Goal: Communication & Community: Answer question/provide support

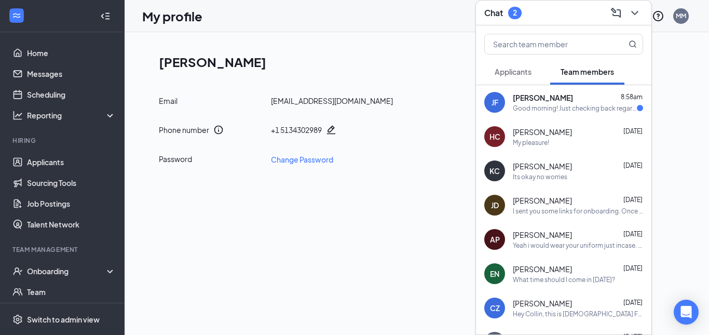
click at [524, 72] on span "Applicants" at bounding box center [513, 71] width 37 height 9
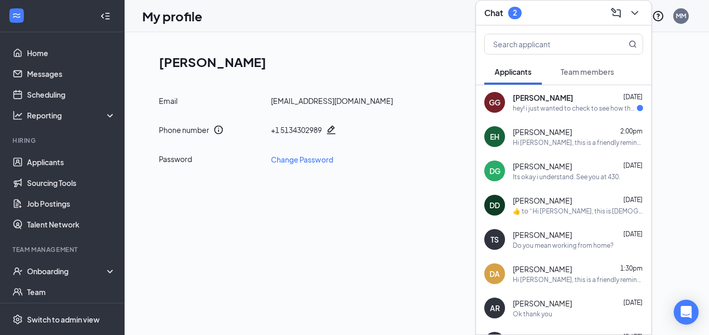
click at [563, 97] on span "[PERSON_NAME]" at bounding box center [543, 97] width 60 height 10
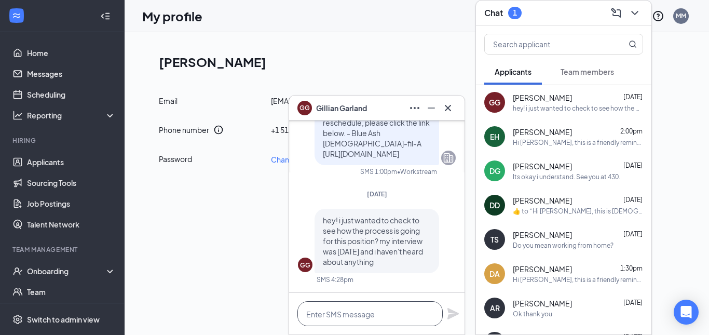
click at [385, 313] on textarea at bounding box center [370, 313] width 145 height 25
type textarea "h"
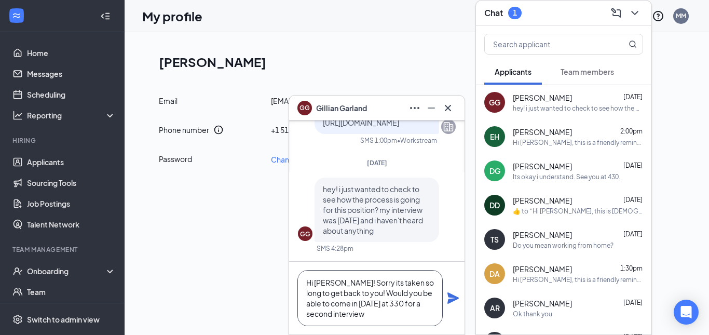
type textarea "Hi Gillian! Sorry its taken so long to get back to you! Would you be able to co…"
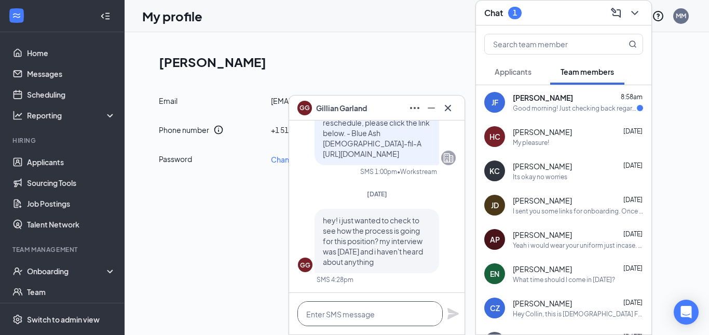
click at [380, 315] on textarea at bounding box center [370, 313] width 145 height 25
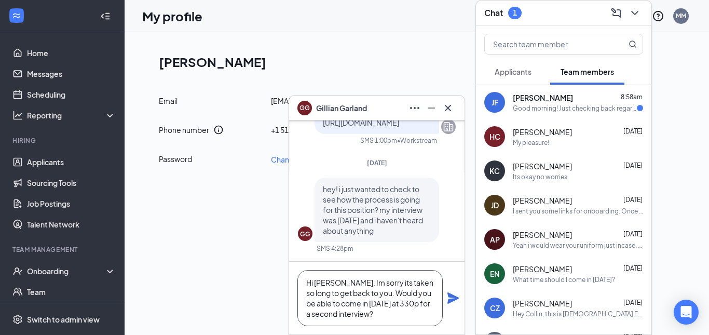
type textarea "Hi [PERSON_NAME], Im sorry its taken so long to get back to you. Would you be a…"
click at [450, 298] on icon "Plane" at bounding box center [453, 298] width 12 height 12
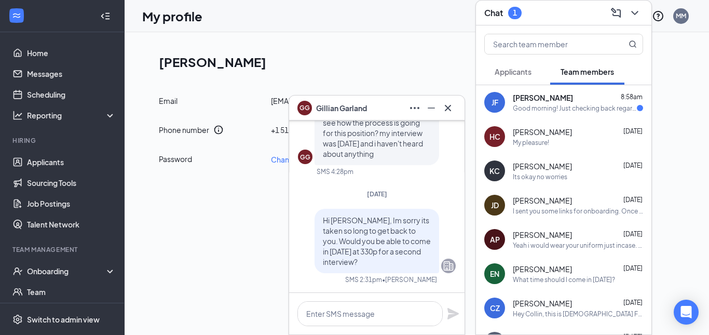
scroll to position [0, 0]
click at [571, 89] on div "[PERSON_NAME] 8:58am Good morning! Just checking back regarding orientation. Be…" at bounding box center [564, 102] width 176 height 34
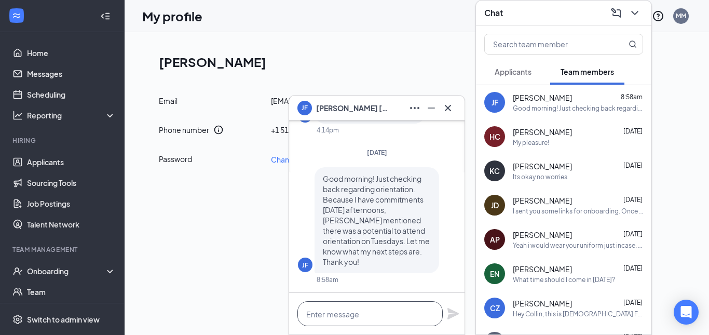
click at [382, 304] on textarea at bounding box center [370, 313] width 145 height 25
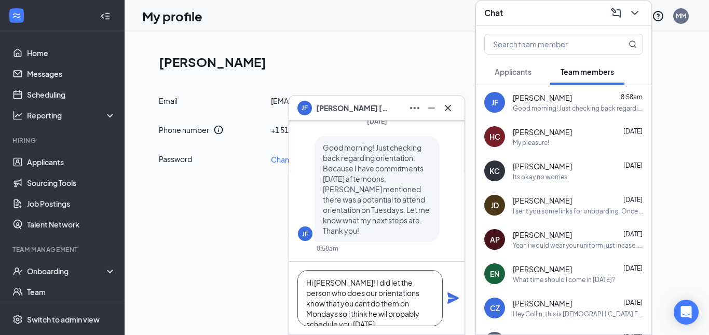
scroll to position [11, 0]
type textarea "Hi [PERSON_NAME]! I did let the person who does our orientations know that you …"
click at [459, 293] on icon "Plane" at bounding box center [453, 298] width 12 height 12
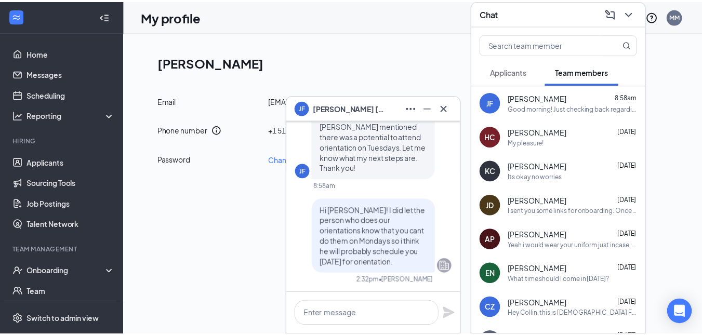
scroll to position [0, 0]
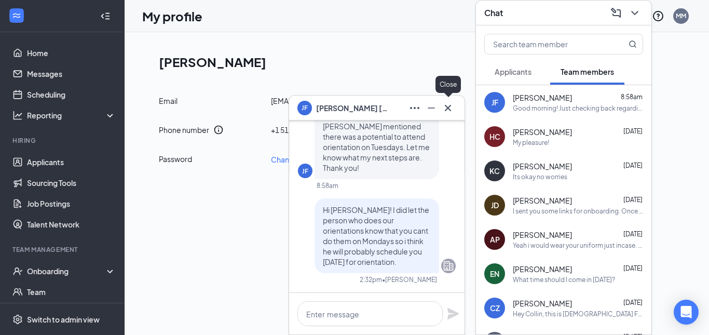
click at [455, 110] on button at bounding box center [448, 108] width 17 height 17
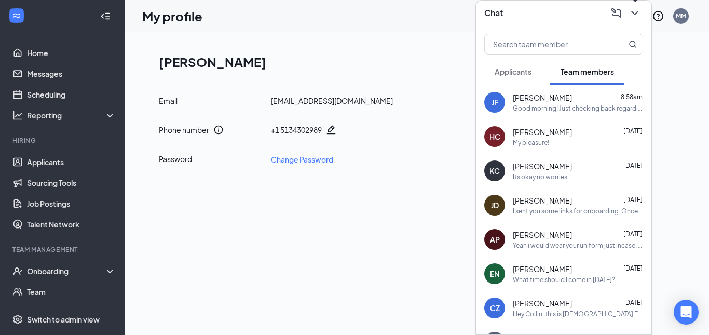
click at [634, 11] on icon "ChevronDown" at bounding box center [635, 13] width 12 height 12
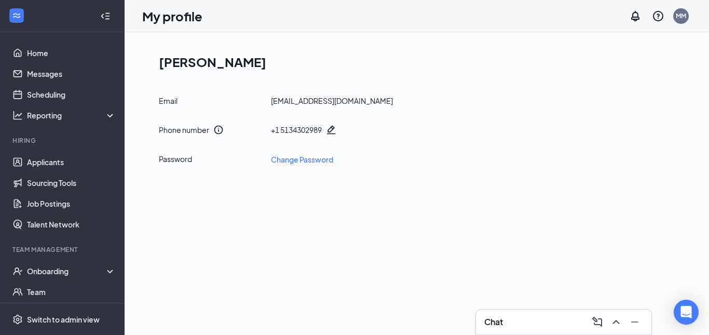
click at [546, 317] on div "Chat" at bounding box center [564, 322] width 159 height 17
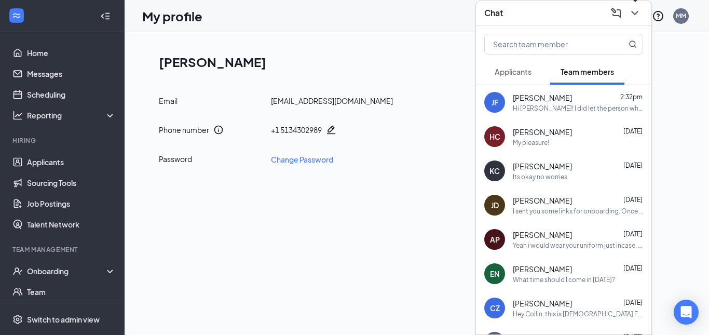
click at [636, 12] on icon "ChevronDown" at bounding box center [635, 13] width 12 height 12
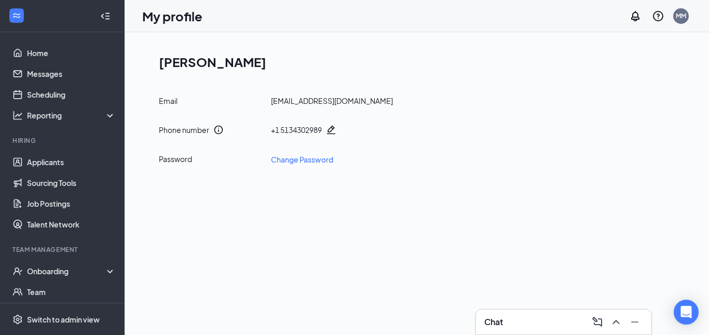
click at [522, 316] on div "Chat" at bounding box center [564, 322] width 159 height 17
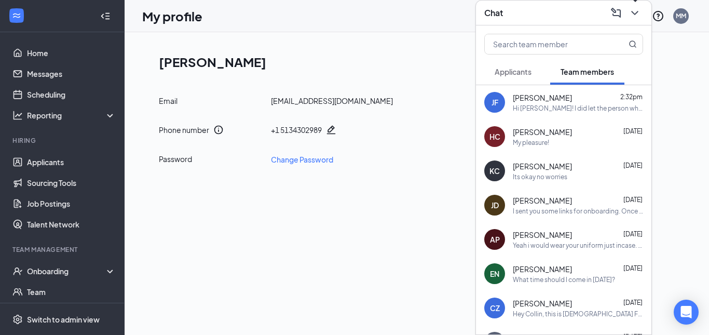
click at [635, 17] on icon "ChevronDown" at bounding box center [635, 13] width 12 height 12
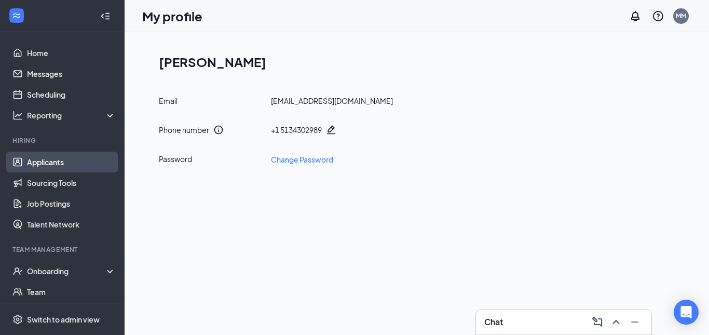
click at [52, 158] on link "Applicants" at bounding box center [71, 162] width 89 height 21
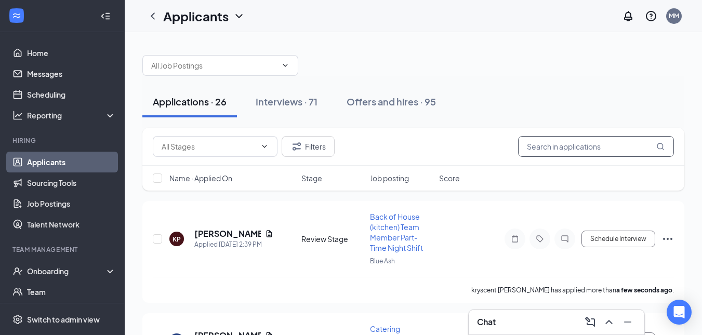
click at [606, 149] on input "text" at bounding box center [596, 146] width 156 height 21
type input "evan"
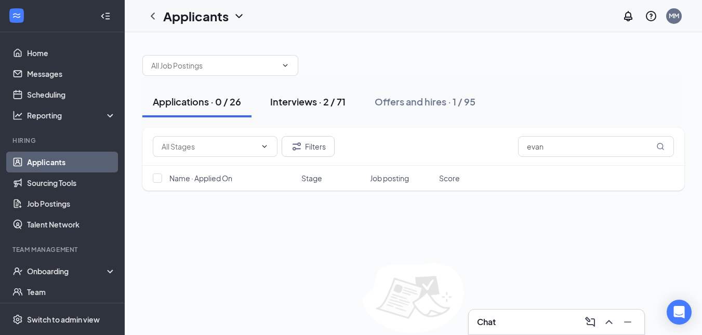
click at [331, 91] on button "Interviews · 2 / 71" at bounding box center [308, 101] width 96 height 31
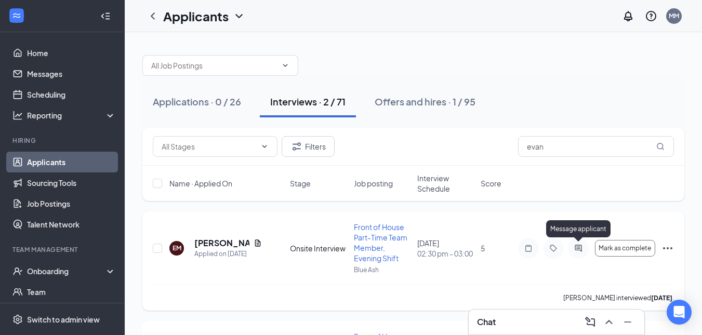
click at [580, 247] on icon "ActiveChat" at bounding box center [577, 248] width 7 height 7
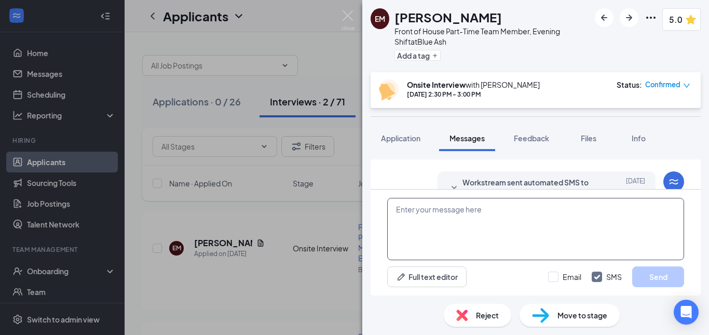
scroll to position [436, 0]
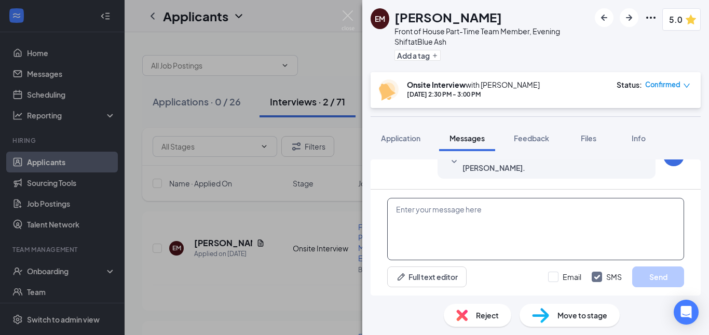
click at [548, 239] on textarea at bounding box center [535, 229] width 297 height 62
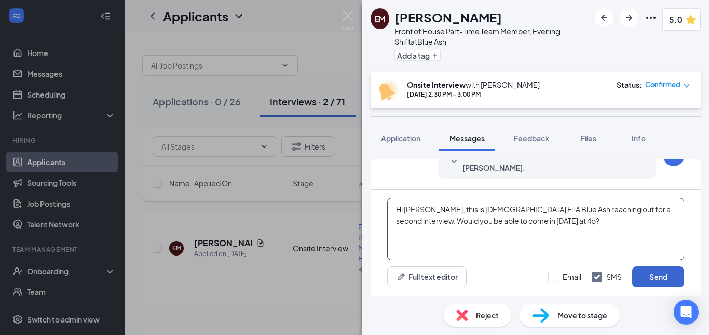
type textarea "Hi [PERSON_NAME], this is [DEMOGRAPHIC_DATA] Fil A Blue Ash reaching out for a …"
click at [663, 275] on button "Send" at bounding box center [659, 276] width 52 height 21
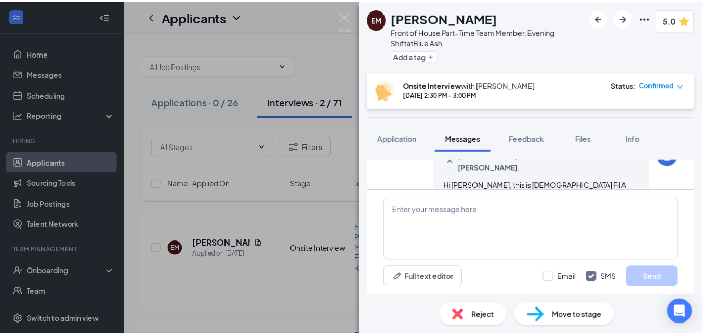
scroll to position [525, 0]
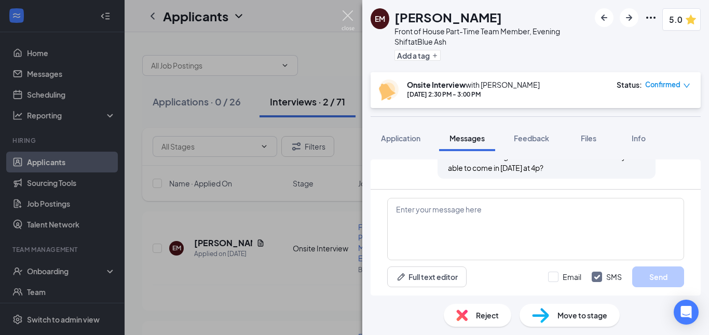
click at [352, 18] on img at bounding box center [348, 20] width 13 height 20
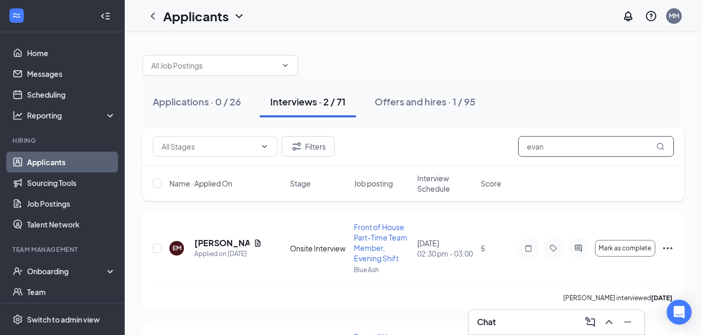
click at [572, 146] on input "evan" at bounding box center [596, 146] width 156 height 21
type input "e"
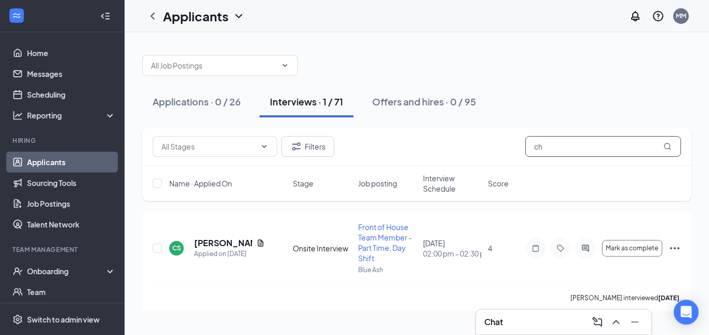
type input "c"
type input "[GEOGRAPHIC_DATA]"
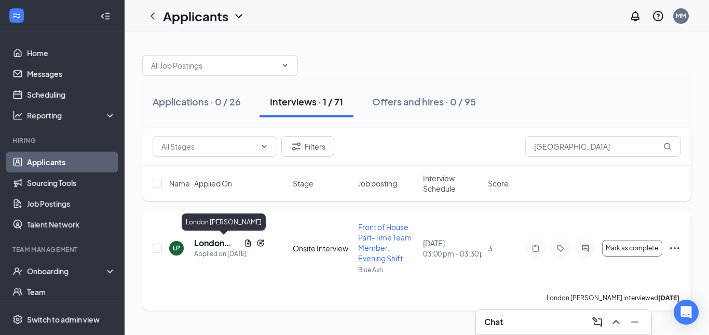
click at [214, 239] on h5 "London [PERSON_NAME]" at bounding box center [217, 242] width 46 height 11
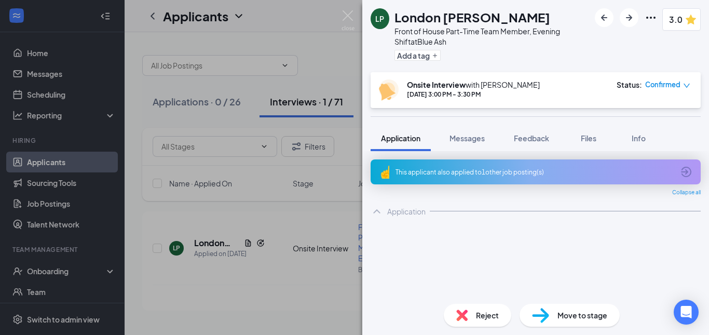
click at [474, 316] on div "Reject" at bounding box center [478, 315] width 68 height 23
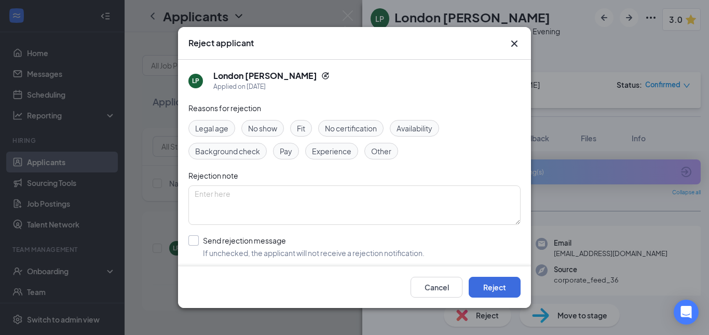
click at [192, 242] on input "Send rejection message If unchecked, the applicant will not receive a rejection…" at bounding box center [307, 246] width 236 height 23
checkbox input "true"
click at [502, 281] on button "Reject" at bounding box center [495, 287] width 52 height 21
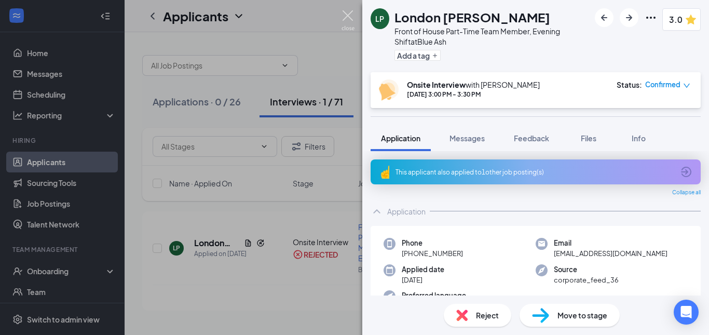
click at [350, 15] on img at bounding box center [348, 20] width 13 height 20
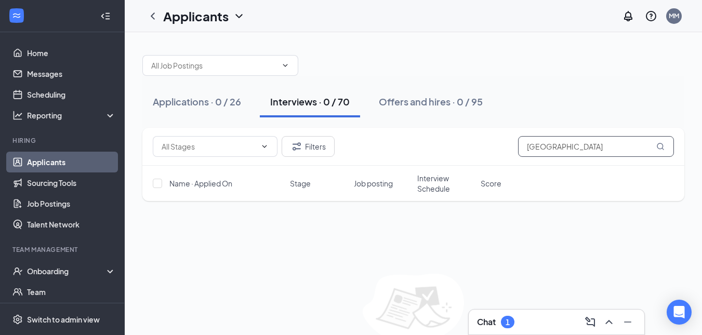
click at [574, 149] on input "[GEOGRAPHIC_DATA]" at bounding box center [596, 146] width 156 height 21
type input "l"
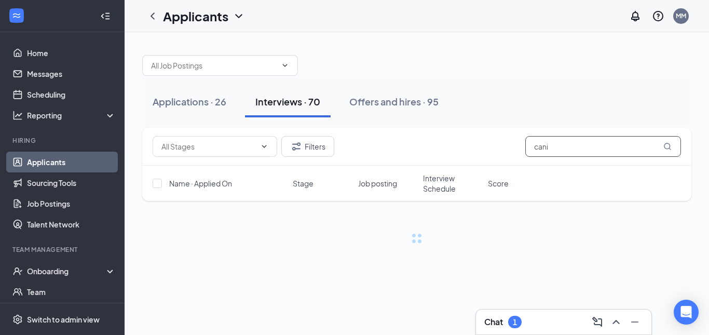
type input "cani"
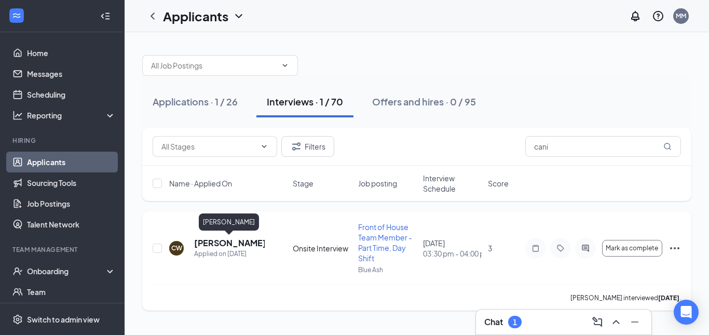
click at [205, 245] on h5 "[PERSON_NAME]" at bounding box center [229, 242] width 71 height 11
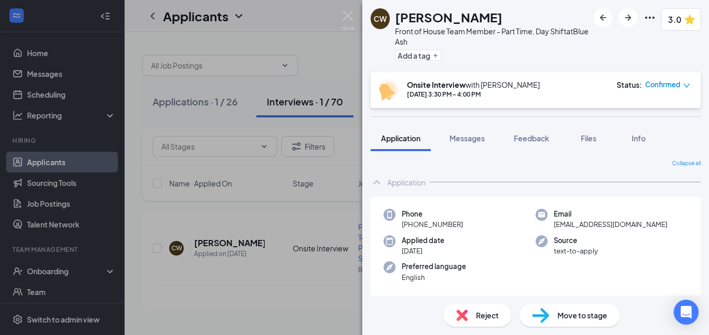
click at [474, 316] on div "Reject" at bounding box center [478, 315] width 68 height 23
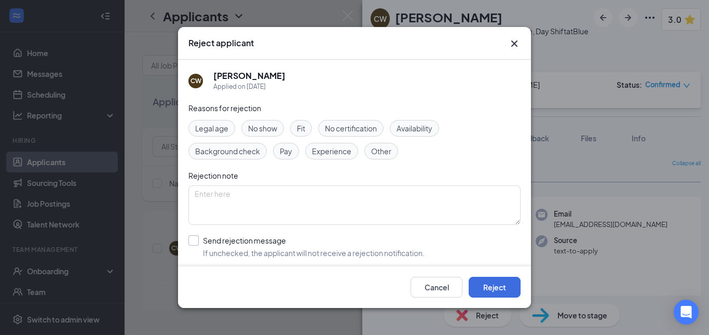
click at [244, 241] on input "Send rejection message If unchecked, the applicant will not receive a rejection…" at bounding box center [307, 246] width 236 height 23
checkbox input "true"
click at [502, 285] on button "Reject" at bounding box center [495, 287] width 52 height 21
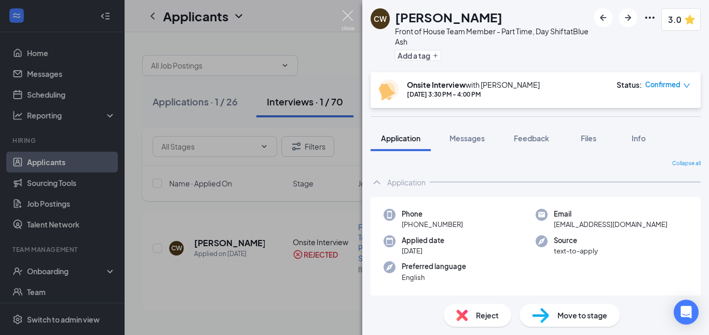
click at [345, 17] on img at bounding box center [348, 20] width 13 height 20
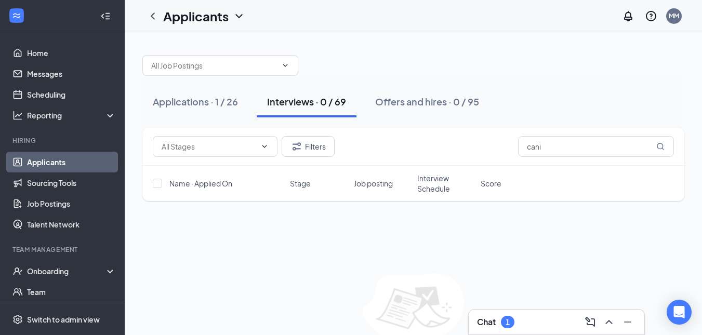
click at [527, 319] on div "Chat 1" at bounding box center [556, 322] width 159 height 17
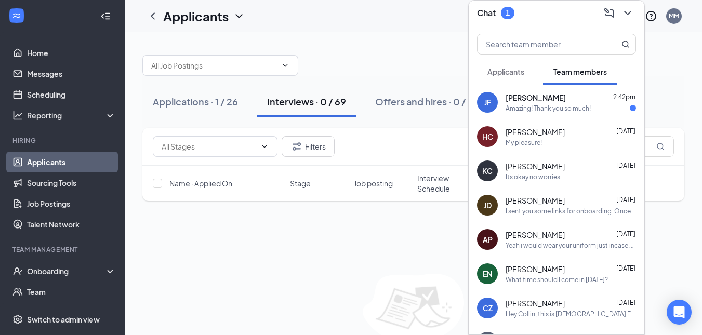
click at [575, 98] on div "[PERSON_NAME] 2:42pm" at bounding box center [570, 97] width 130 height 10
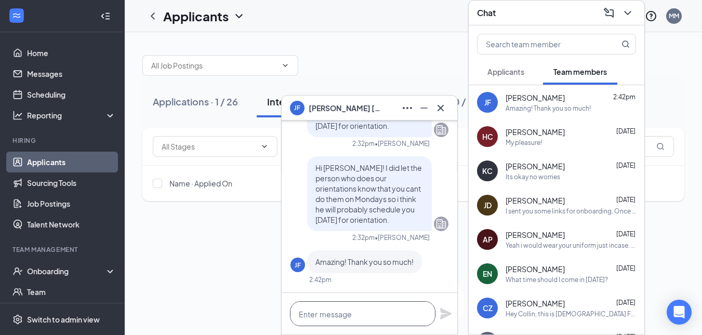
click at [345, 306] on textarea at bounding box center [362, 313] width 145 height 25
type textarea "Its my pleasure!"
click at [446, 313] on icon "Plane" at bounding box center [445, 313] width 11 height 11
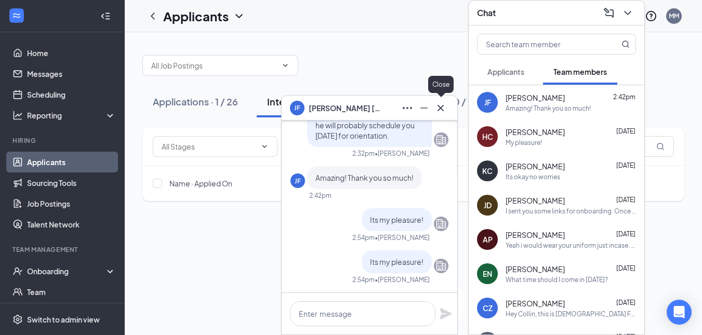
click at [444, 104] on icon "Cross" at bounding box center [440, 108] width 12 height 12
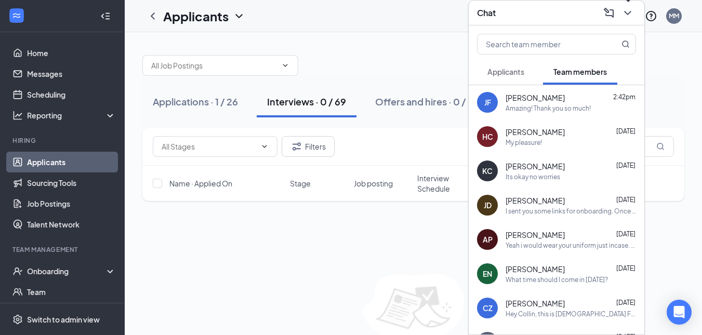
click at [627, 11] on icon "ChevronDown" at bounding box center [627, 13] width 12 height 12
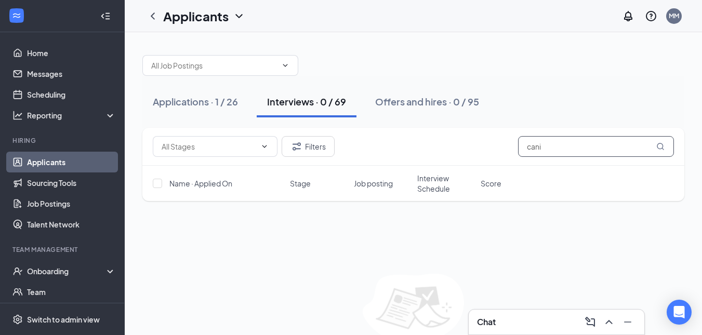
click at [567, 154] on input "cani" at bounding box center [596, 146] width 156 height 21
type input "c"
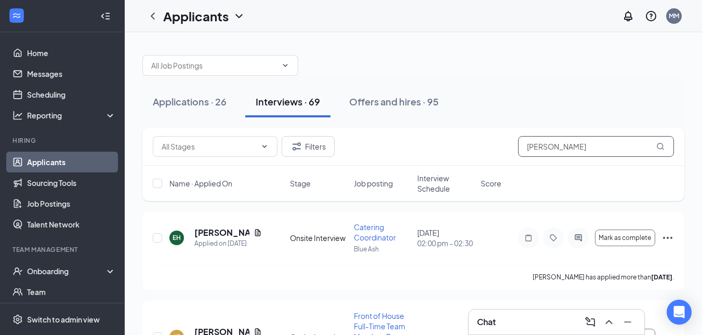
type input "[PERSON_NAME]"
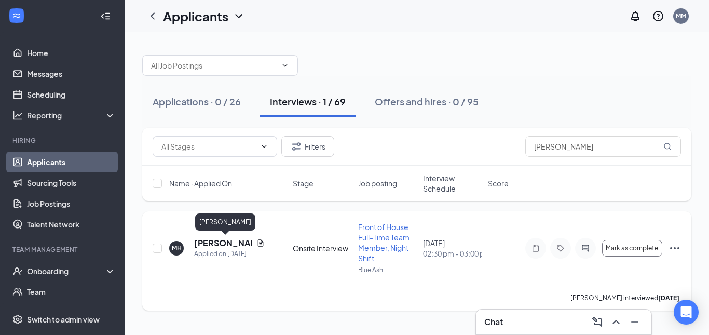
click at [207, 243] on h5 "[PERSON_NAME]" at bounding box center [223, 242] width 58 height 11
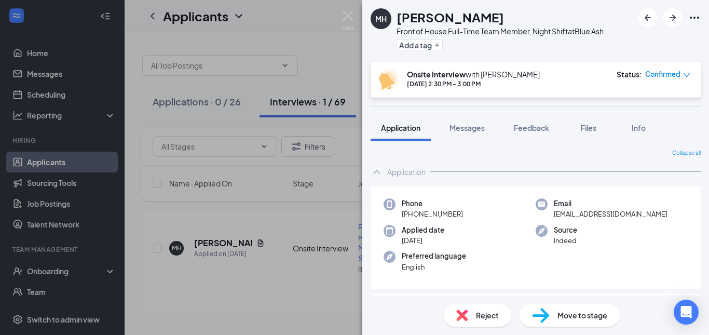
click at [474, 318] on div "Reject" at bounding box center [478, 315] width 68 height 23
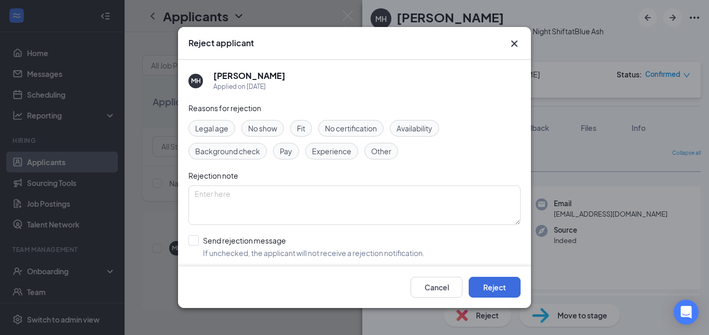
click at [270, 129] on span "No show" at bounding box center [262, 128] width 29 height 11
click at [195, 237] on input "Send rejection message If unchecked, the applicant will not receive a rejection…" at bounding box center [307, 246] width 236 height 23
checkbox input "true"
click at [487, 283] on button "Reject" at bounding box center [495, 287] width 52 height 21
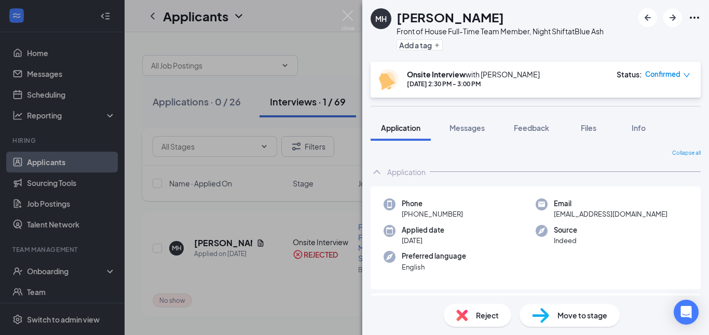
click at [355, 17] on div "[PERSON_NAME] Front of House Full-Time Team Member, Night Shift at Blue Ash Add…" at bounding box center [354, 167] width 709 height 335
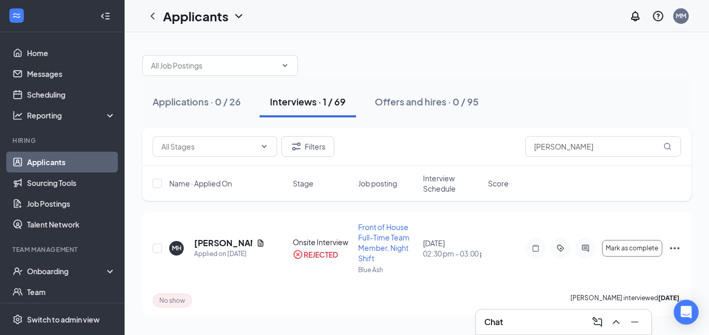
click at [353, 17] on div "Applicants MM" at bounding box center [417, 16] width 585 height 32
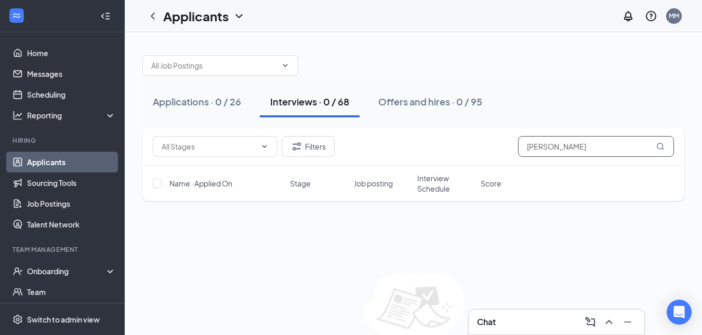
click at [561, 139] on input "[PERSON_NAME]" at bounding box center [596, 146] width 156 height 21
type input "m"
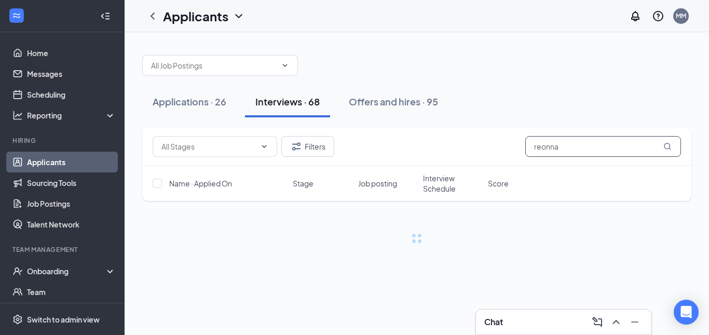
type input "reonna"
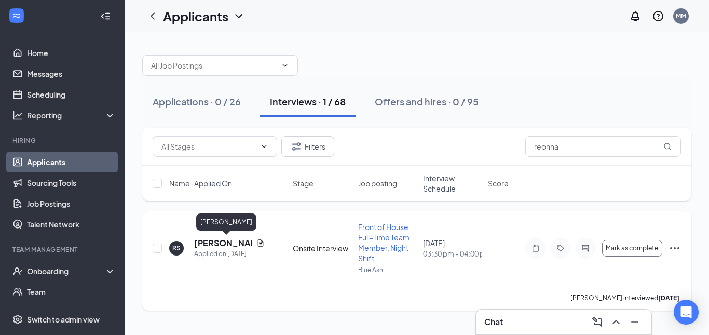
click at [208, 243] on h5 "[PERSON_NAME]" at bounding box center [223, 242] width 58 height 11
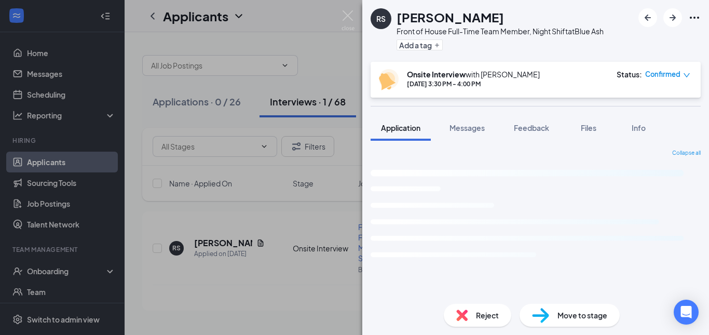
click at [484, 317] on span "Reject" at bounding box center [487, 315] width 23 height 11
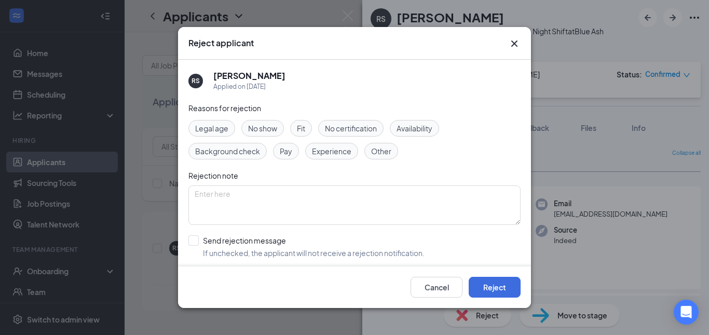
click at [269, 125] on span "No show" at bounding box center [262, 128] width 29 height 11
click at [195, 237] on input "Send rejection message If unchecked, the applicant will not receive a rejection…" at bounding box center [307, 246] width 236 height 23
checkbox input "true"
click at [484, 277] on button "Reject" at bounding box center [495, 287] width 52 height 21
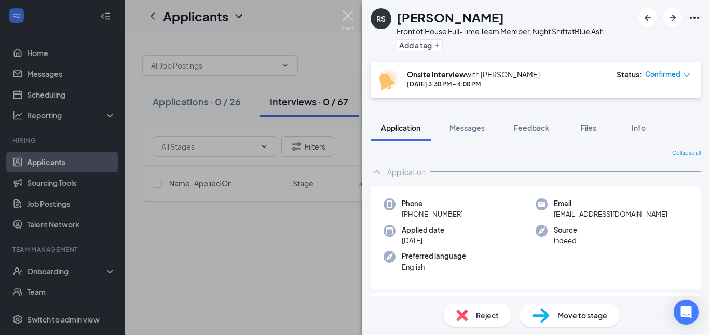
click at [345, 15] on img at bounding box center [348, 20] width 13 height 20
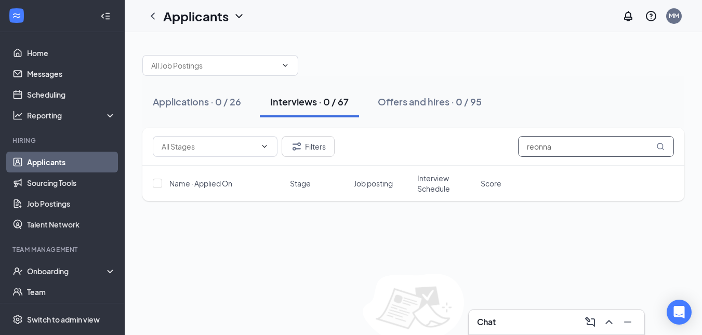
click at [570, 149] on input "reonna" at bounding box center [596, 146] width 156 height 21
type input "r"
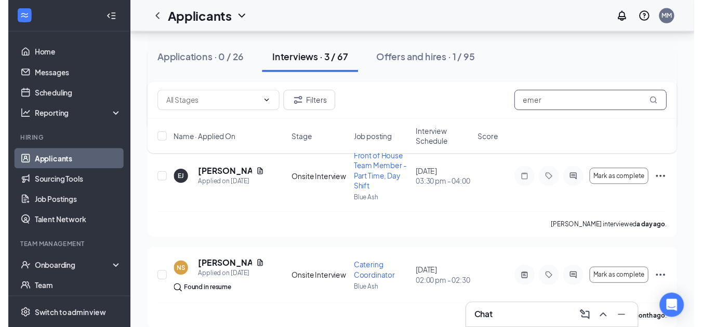
scroll to position [163, 0]
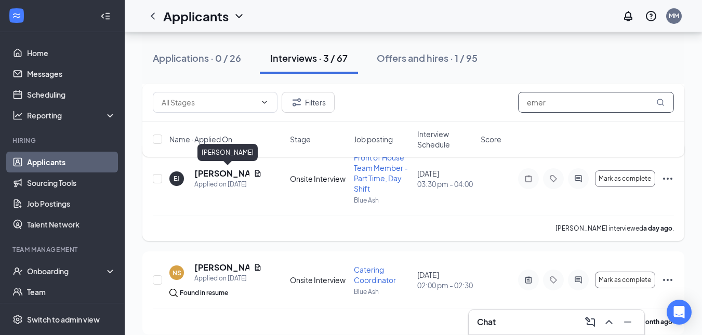
type input "emer"
click at [220, 172] on h5 "[PERSON_NAME]" at bounding box center [221, 173] width 55 height 11
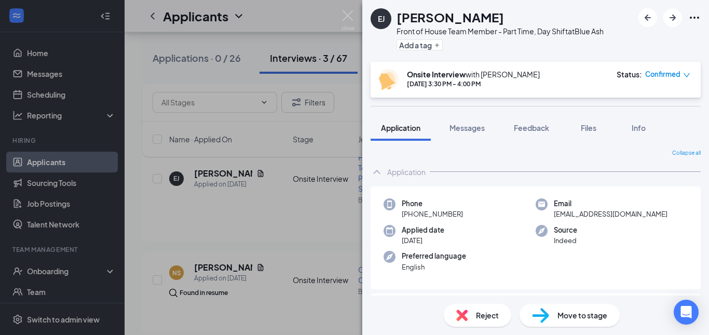
click at [495, 305] on div "Reject" at bounding box center [478, 315] width 68 height 23
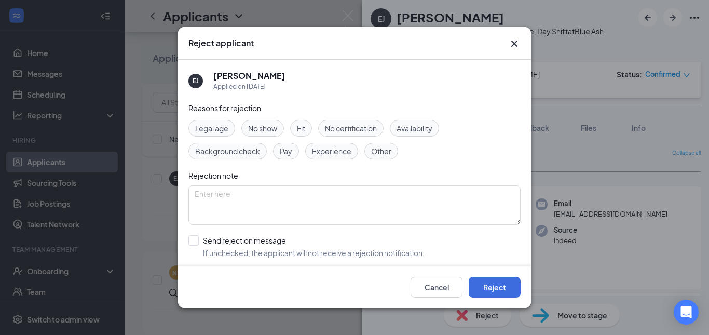
click at [275, 129] on span "No show" at bounding box center [262, 128] width 29 height 11
click at [191, 239] on input "Send rejection message If unchecked, the applicant will not receive a rejection…" at bounding box center [307, 246] width 236 height 23
checkbox input "true"
click at [480, 285] on button "Reject" at bounding box center [495, 287] width 52 height 21
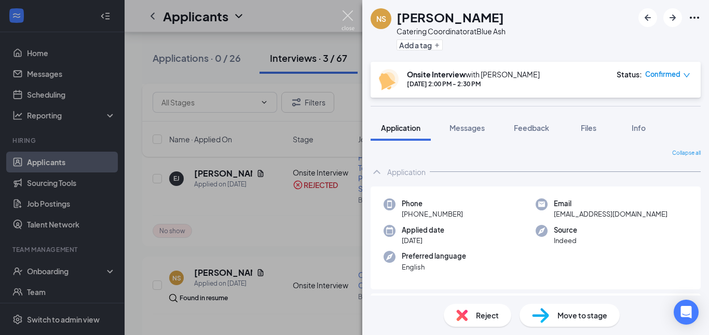
click at [350, 22] on img at bounding box center [348, 20] width 13 height 20
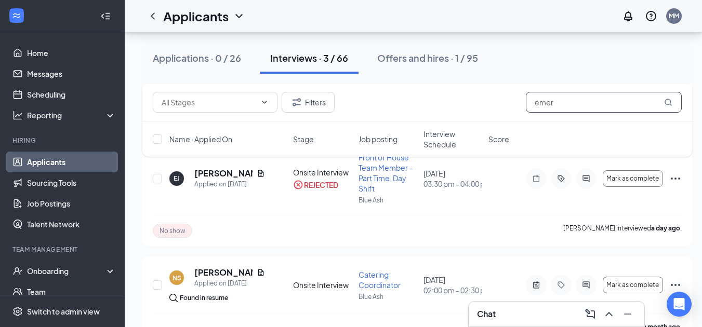
click at [576, 104] on input "emer" at bounding box center [604, 102] width 156 height 21
type input "e"
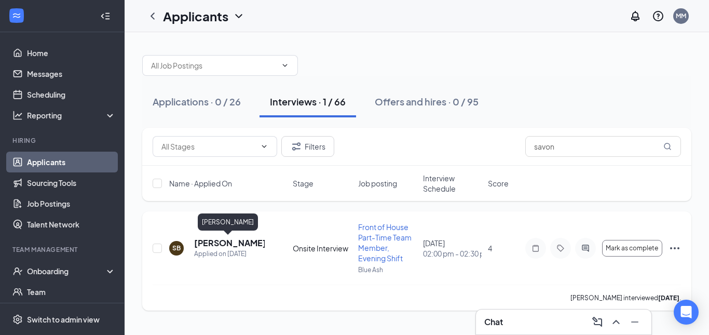
click at [226, 248] on h5 "[PERSON_NAME]" at bounding box center [229, 242] width 71 height 11
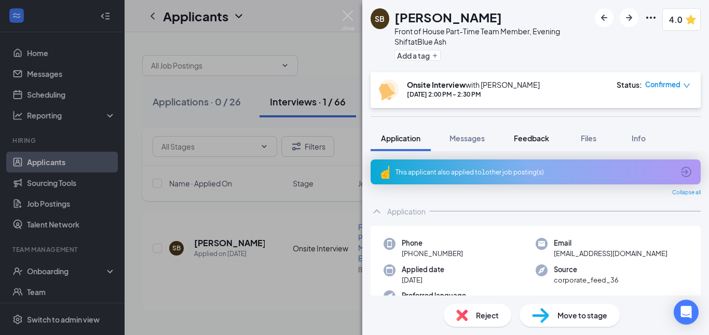
click at [536, 143] on button "Feedback" at bounding box center [532, 138] width 56 height 26
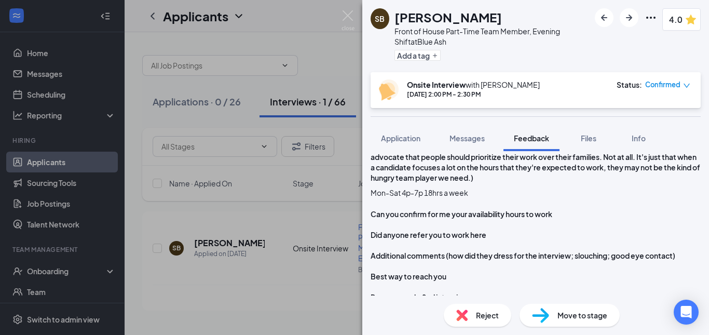
scroll to position [1000, 0]
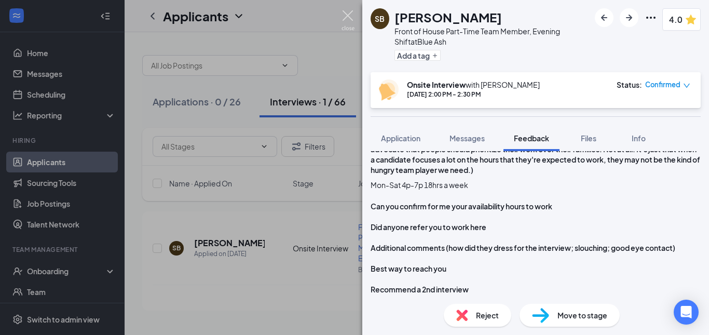
click at [352, 14] on img at bounding box center [348, 20] width 13 height 20
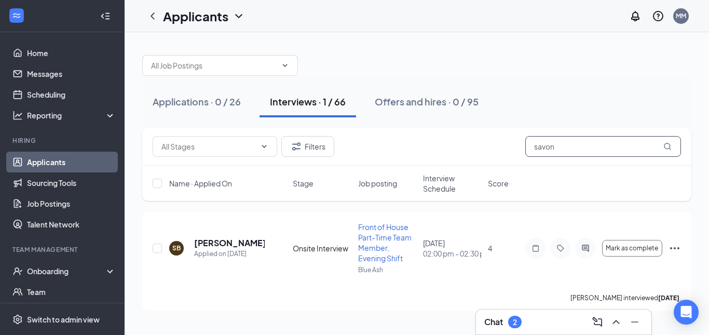
click at [567, 139] on input "savon" at bounding box center [604, 146] width 156 height 21
type input "s"
type input "jaidy"
click at [223, 244] on h5 "[PERSON_NAME]" at bounding box center [229, 242] width 71 height 11
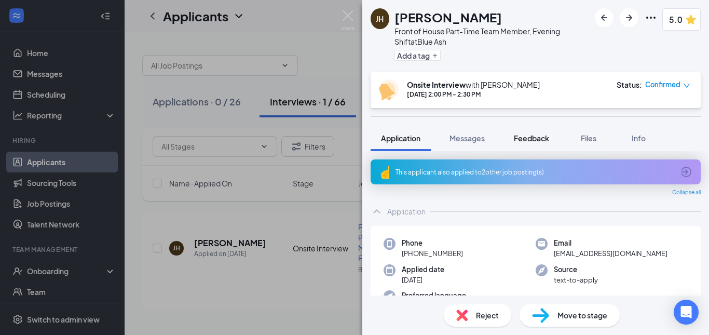
click at [532, 133] on span "Feedback" at bounding box center [531, 137] width 35 height 9
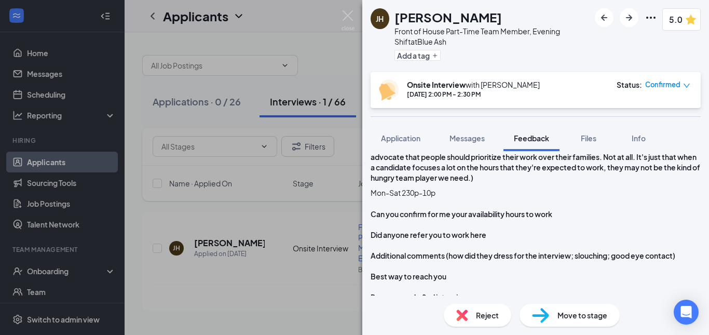
scroll to position [1010, 0]
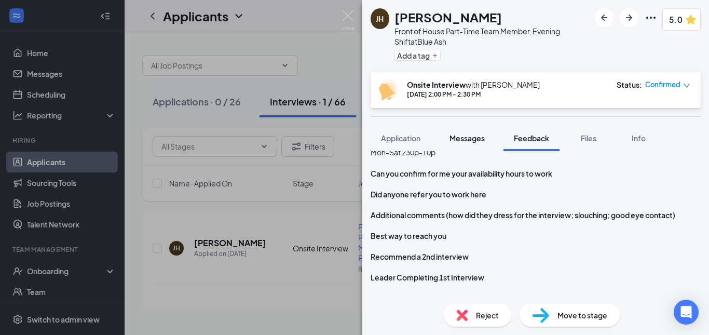
click at [474, 143] on div "Messages" at bounding box center [467, 138] width 35 height 10
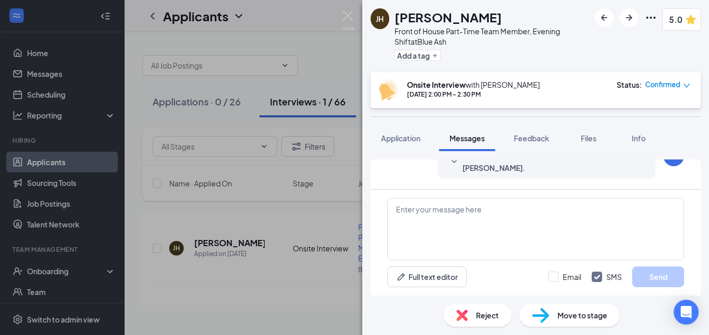
scroll to position [471, 0]
click at [468, 221] on textarea at bounding box center [535, 229] width 297 height 62
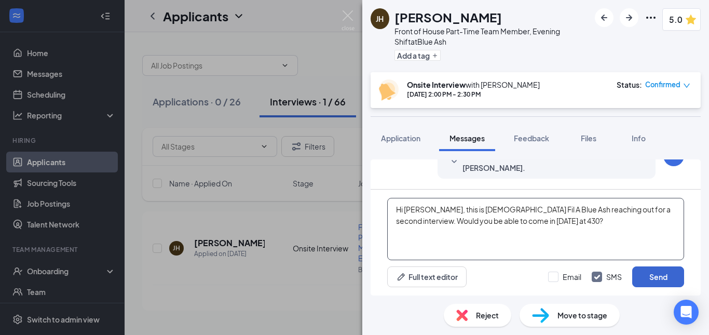
type textarea "Hi [PERSON_NAME], this is [DEMOGRAPHIC_DATA] Fil A Blue Ash reaching out for a …"
click at [643, 275] on button "Send" at bounding box center [659, 276] width 52 height 21
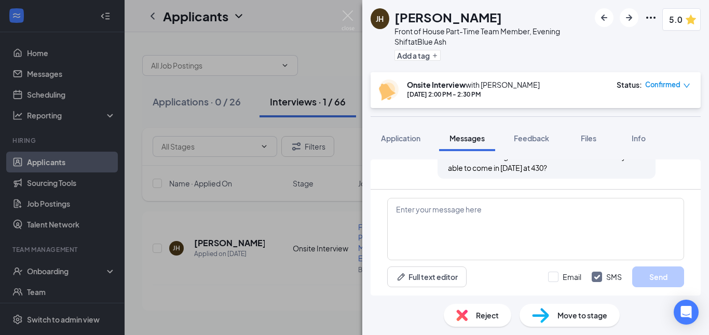
scroll to position [560, 0]
click at [345, 26] on img at bounding box center [348, 20] width 13 height 20
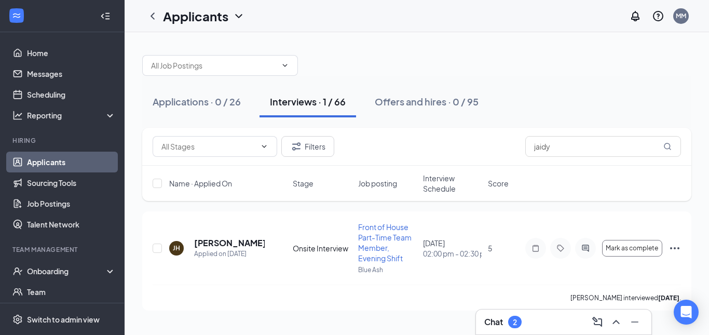
click at [535, 313] on div "Chat 2" at bounding box center [564, 322] width 176 height 25
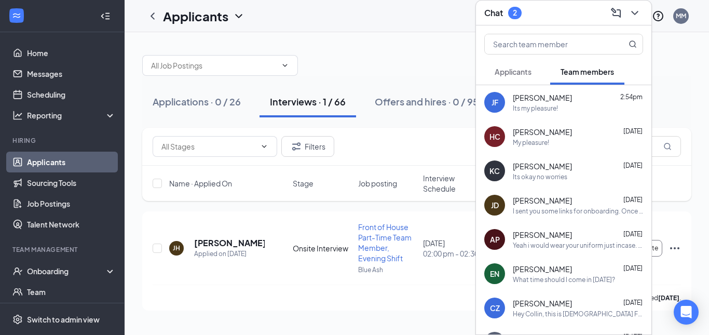
click at [524, 65] on button "Applicants" at bounding box center [514, 72] width 58 height 26
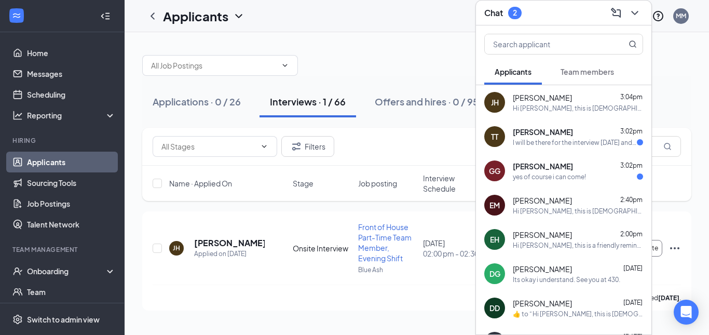
click at [559, 144] on div "I will be there for the interview [DATE] and thank you very much." at bounding box center [575, 142] width 124 height 9
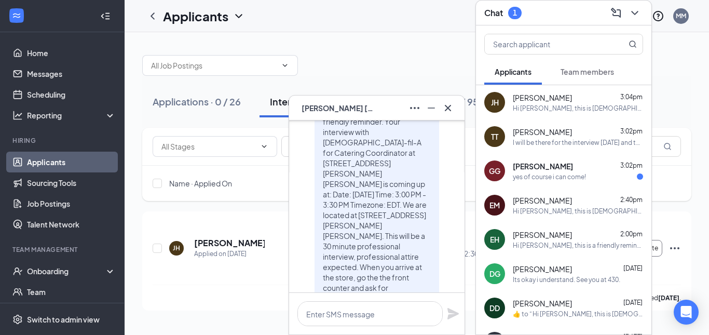
scroll to position [-168, 0]
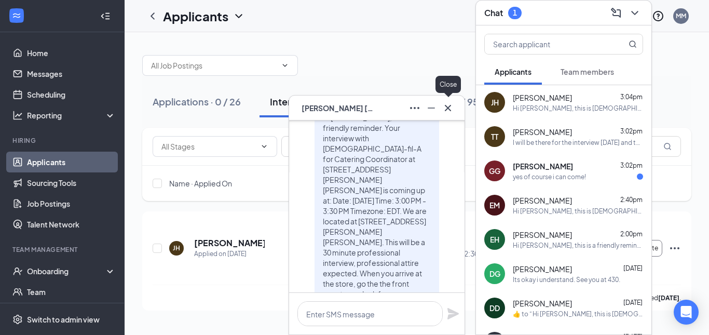
click at [446, 113] on icon "Cross" at bounding box center [448, 108] width 12 height 12
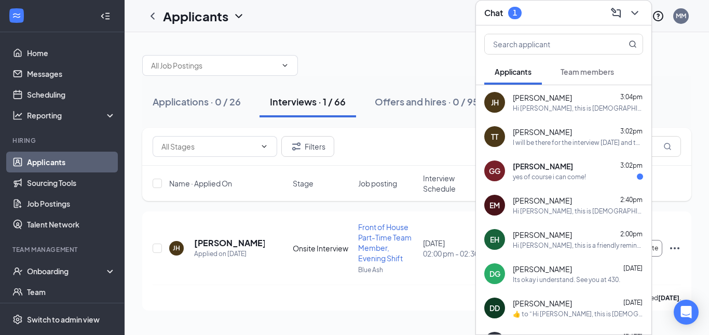
click at [569, 176] on div "yes of course i can come!" at bounding box center [549, 176] width 73 height 9
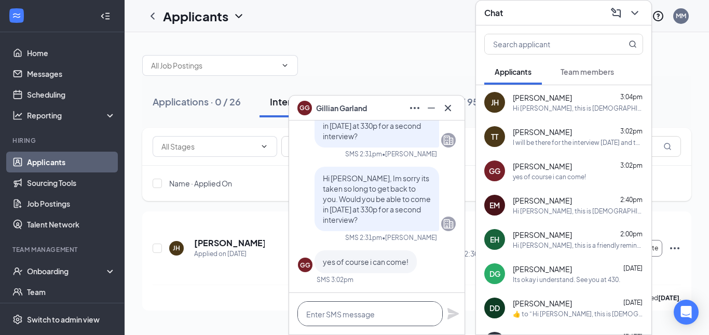
click at [385, 315] on textarea at bounding box center [370, 313] width 145 height 25
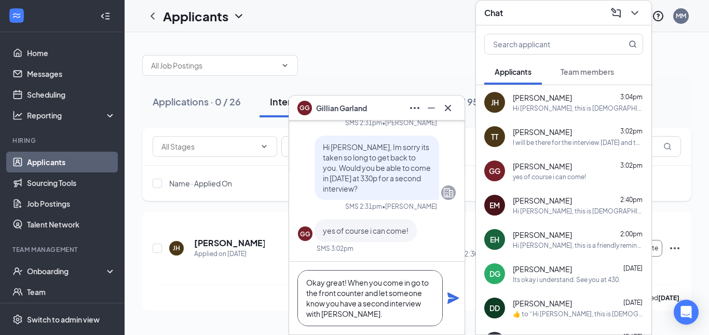
type textarea "Okay great! When you come in go to the front counter and let someone know you h…"
click at [461, 299] on div "Okay great! When you come in go to the front counter and let someone know you h…" at bounding box center [377, 298] width 176 height 73
click at [458, 299] on icon "Plane" at bounding box center [453, 297] width 11 height 11
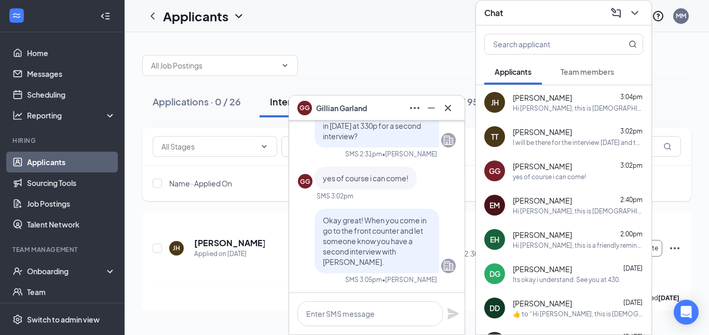
scroll to position [0, 0]
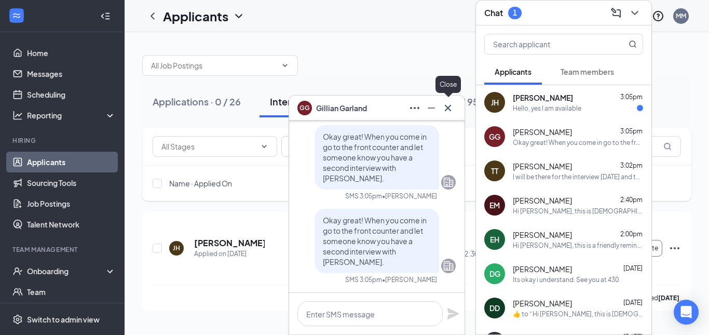
click at [449, 111] on icon "Cross" at bounding box center [448, 108] width 12 height 12
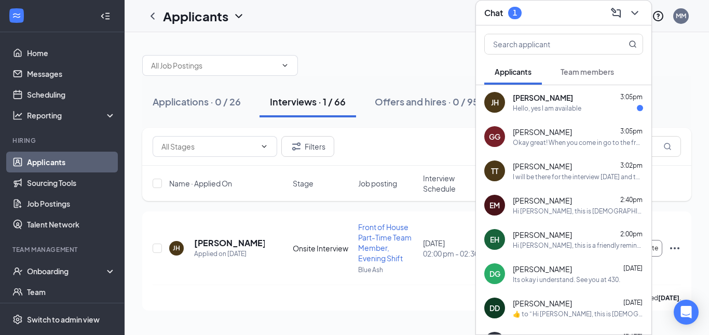
click at [570, 102] on div "[PERSON_NAME] 3:05pm" at bounding box center [578, 97] width 130 height 10
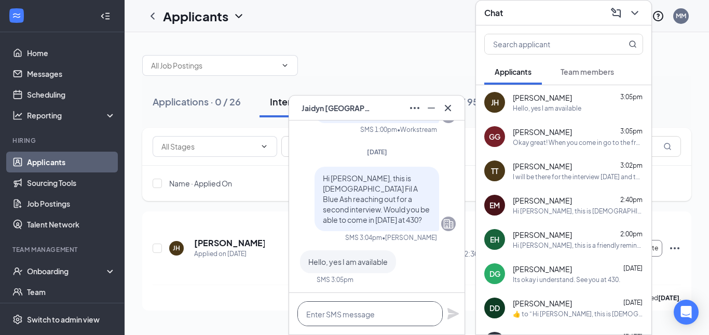
click at [366, 314] on textarea at bounding box center [370, 313] width 145 height 25
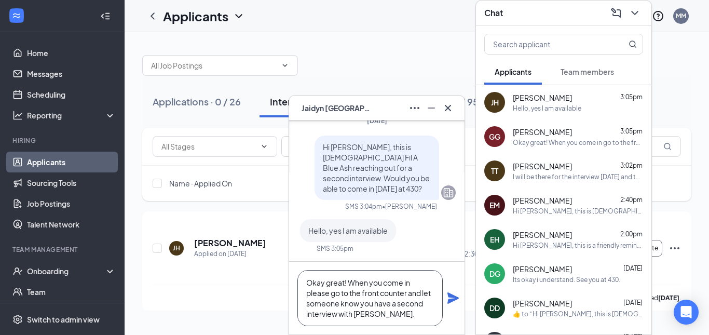
type textarea "Okay great! When you come in please go to the front counter and let someone kno…"
click at [455, 298] on icon "Plane" at bounding box center [453, 297] width 11 height 11
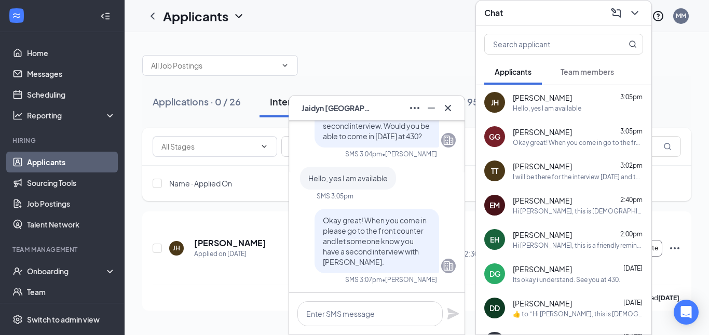
scroll to position [0, 0]
click at [449, 113] on icon "Cross" at bounding box center [448, 108] width 12 height 12
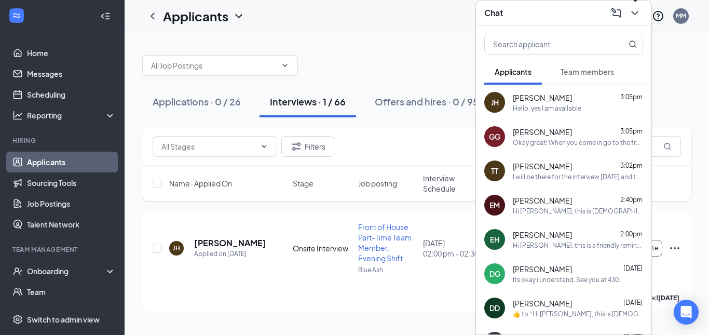
click at [627, 13] on button at bounding box center [635, 13] width 17 height 17
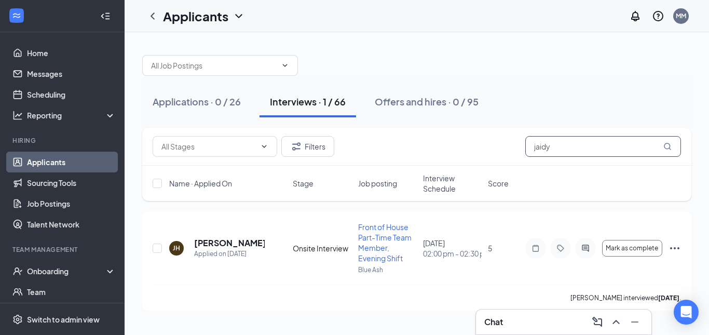
click at [609, 146] on input "jaidy" at bounding box center [604, 146] width 156 height 21
type input "j"
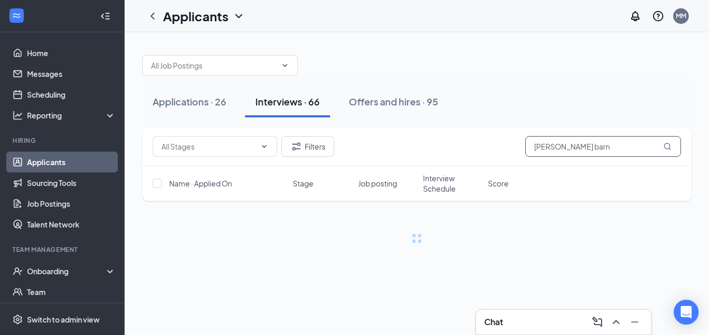
type input "[PERSON_NAME] barn"
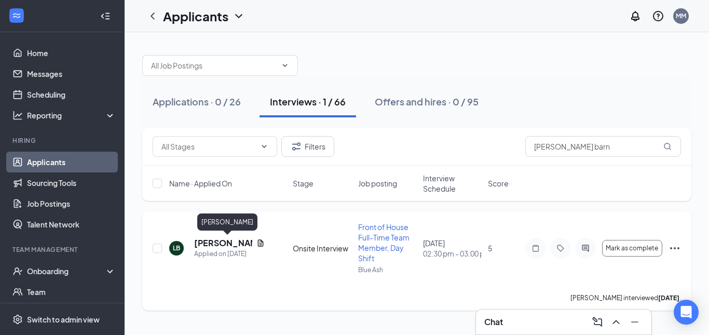
click at [227, 238] on h5 "[PERSON_NAME]" at bounding box center [223, 242] width 58 height 11
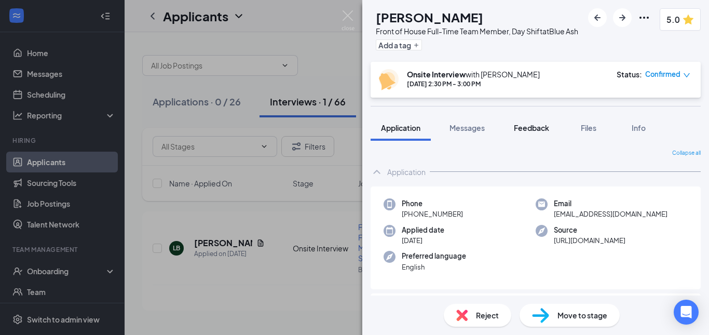
click at [539, 141] on button "Feedback" at bounding box center [532, 128] width 56 height 26
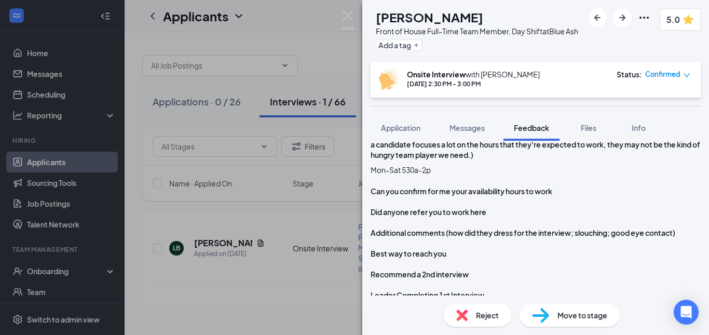
scroll to position [989, 0]
click at [476, 132] on span "Messages" at bounding box center [467, 127] width 35 height 9
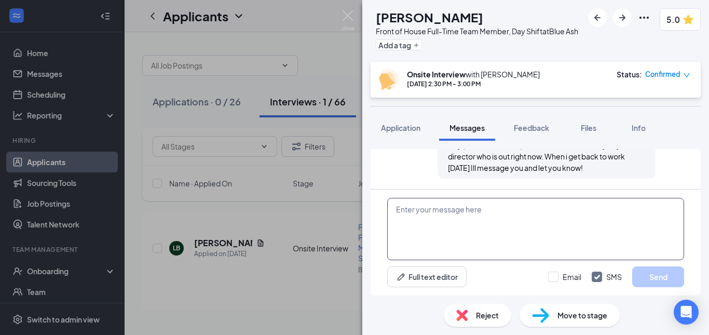
click at [441, 234] on textarea at bounding box center [535, 229] width 297 height 62
click at [441, 215] on textarea at bounding box center [535, 229] width 297 height 62
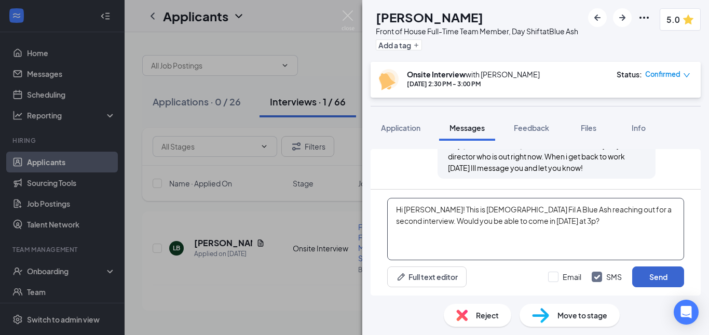
type textarea "Hi [PERSON_NAME]! This is [DEMOGRAPHIC_DATA] Fil A Blue Ash reaching out for a …"
click at [661, 279] on button "Send" at bounding box center [659, 276] width 52 height 21
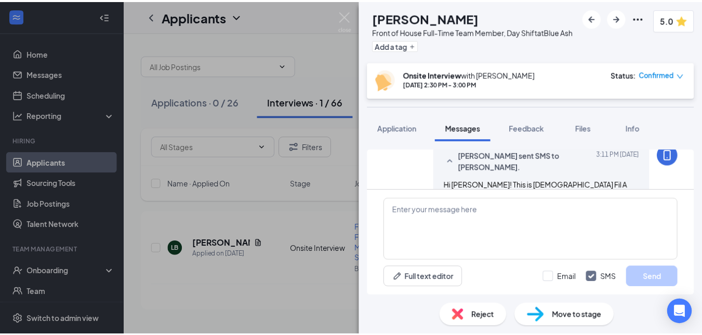
scroll to position [610, 0]
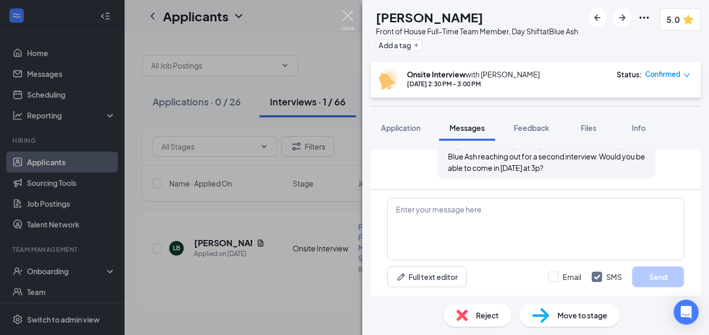
click at [351, 21] on img at bounding box center [348, 20] width 13 height 20
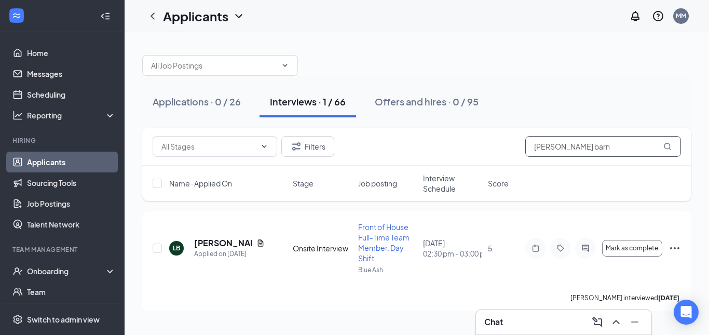
click at [616, 142] on input "[PERSON_NAME] barn" at bounding box center [604, 146] width 156 height 21
type input "l"
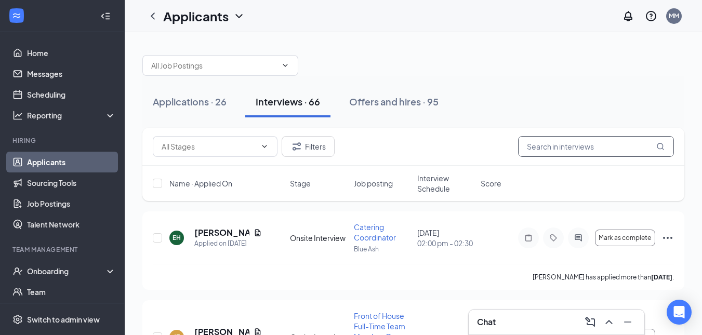
click at [561, 145] on input "text" at bounding box center [596, 146] width 156 height 21
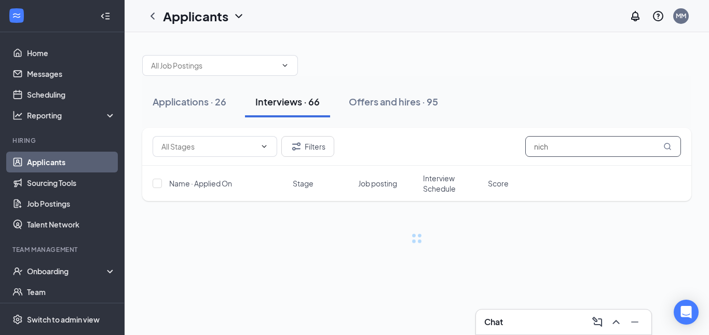
type input "nich"
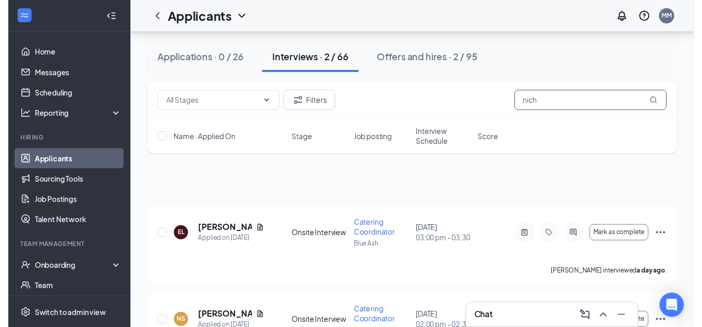
scroll to position [56, 0]
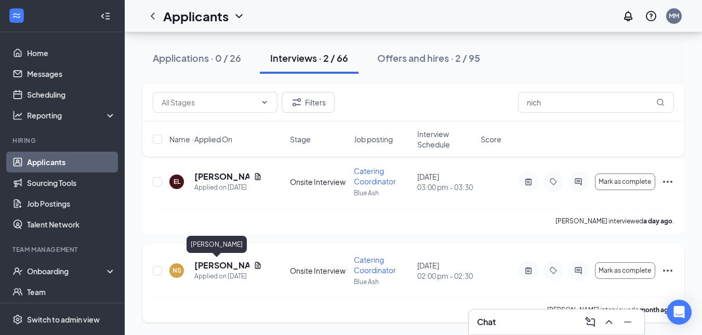
click at [205, 261] on h5 "[PERSON_NAME]" at bounding box center [221, 265] width 55 height 11
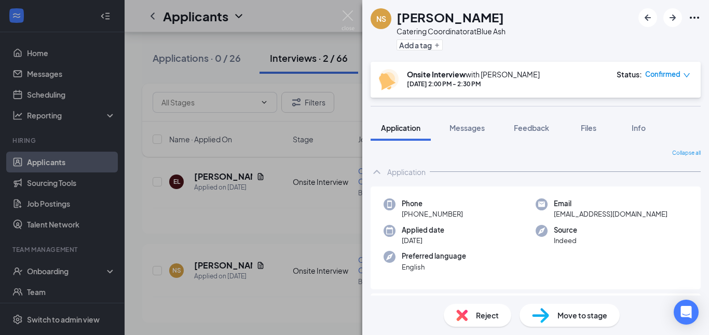
click at [476, 314] on span "Reject" at bounding box center [487, 315] width 23 height 11
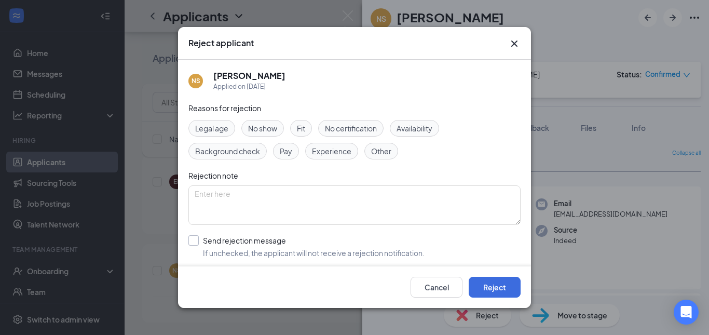
click at [222, 238] on input "Send rejection message If unchecked, the applicant will not receive a rejection…" at bounding box center [307, 246] width 236 height 23
checkbox input "true"
click at [497, 289] on button "Reject" at bounding box center [495, 287] width 52 height 21
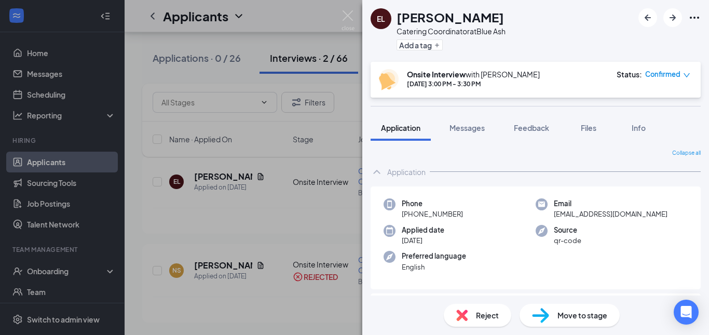
drag, startPoint x: 338, startPoint y: 12, endPoint x: 356, endPoint y: 13, distance: 18.2
click at [356, 13] on div "EL [PERSON_NAME] Catering Coordinator at Blue Ash Add a tag Onsite Interview wi…" at bounding box center [354, 167] width 709 height 335
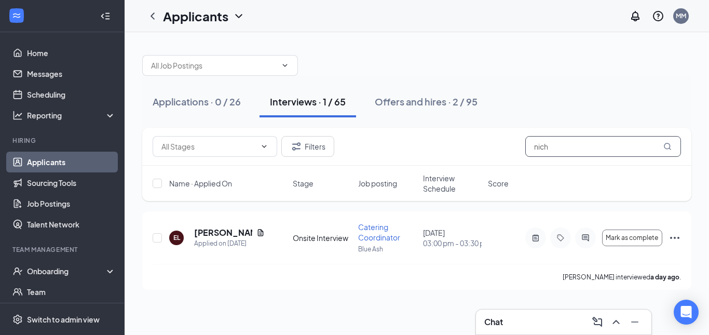
click at [572, 145] on input "nich" at bounding box center [604, 146] width 156 height 21
type input "n"
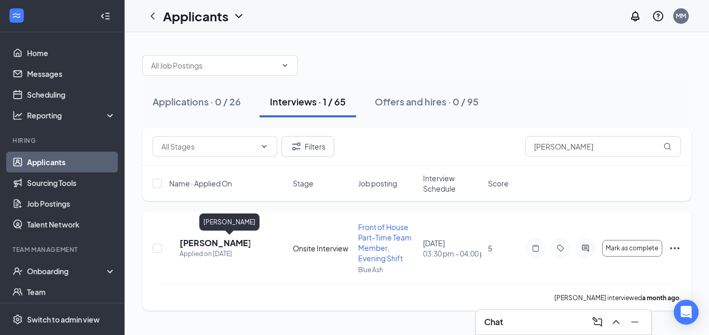
click at [240, 244] on h5 "[PERSON_NAME]" at bounding box center [215, 242] width 71 height 11
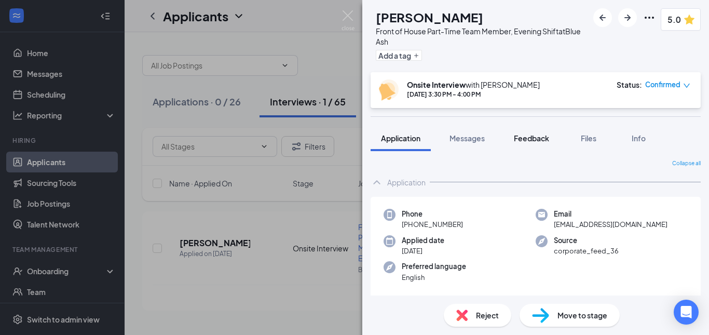
click at [543, 136] on span "Feedback" at bounding box center [531, 137] width 35 height 9
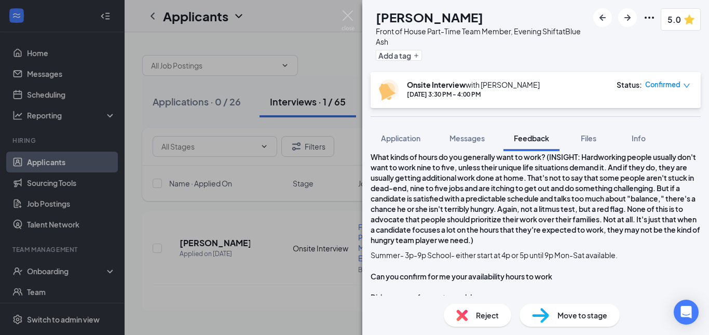
scroll to position [915, 0]
click at [354, 25] on img at bounding box center [348, 20] width 13 height 20
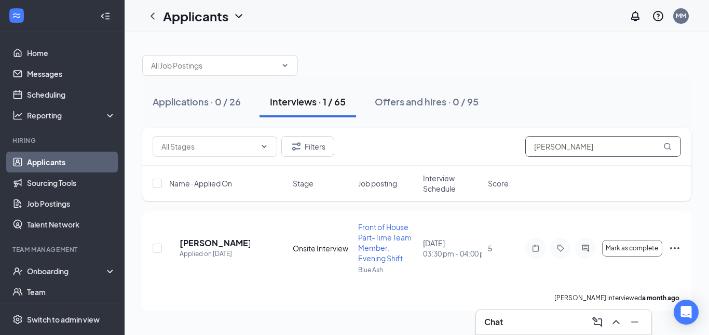
click at [566, 147] on input "[PERSON_NAME]" at bounding box center [604, 146] width 156 height 21
type input "a"
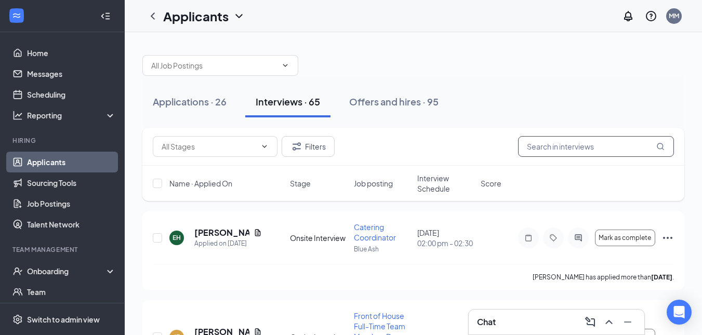
click at [566, 147] on input "text" at bounding box center [596, 146] width 156 height 21
type input "y"
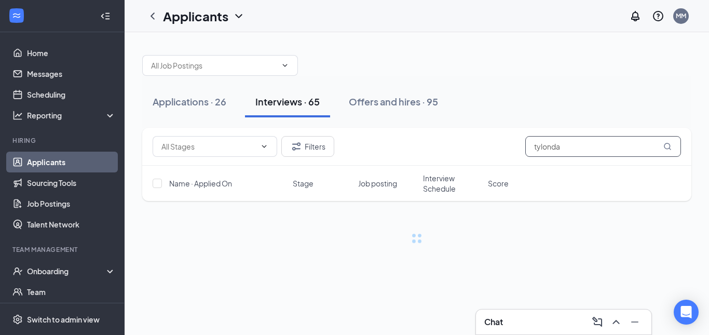
type input "tylonda"
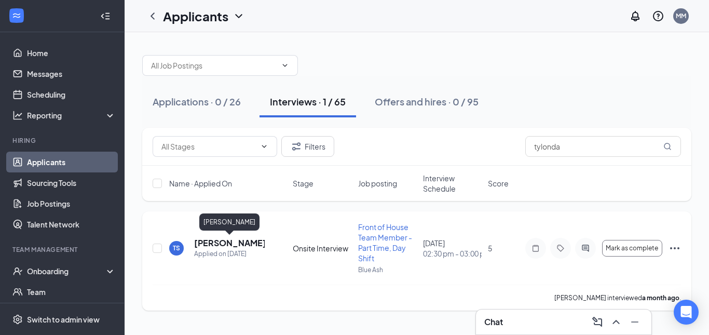
click at [219, 237] on h5 "[PERSON_NAME]" at bounding box center [229, 242] width 71 height 11
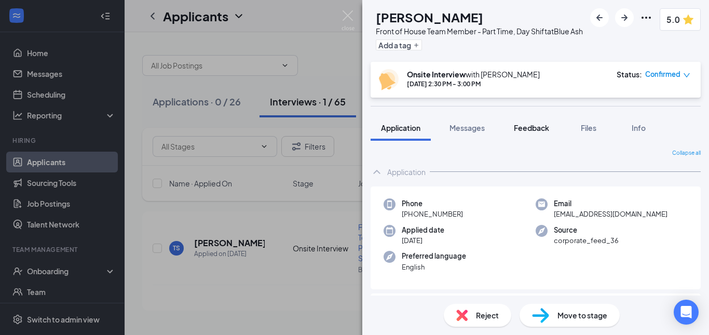
click at [538, 132] on span "Feedback" at bounding box center [531, 127] width 35 height 9
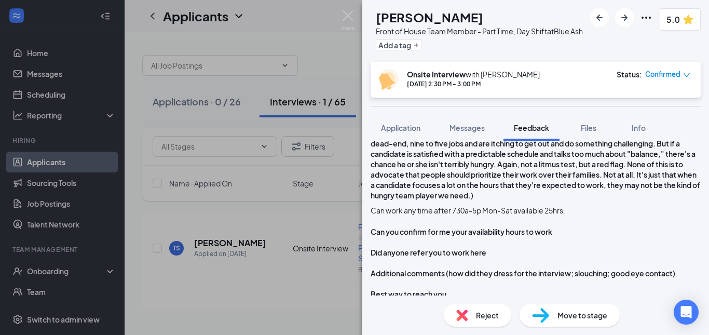
scroll to position [949, 0]
click at [468, 132] on span "Messages" at bounding box center [467, 127] width 35 height 9
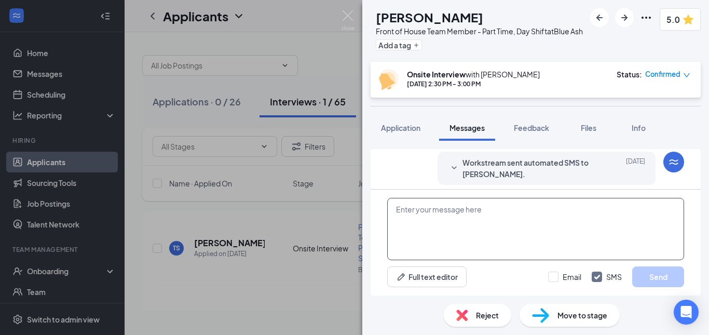
scroll to position [436, 0]
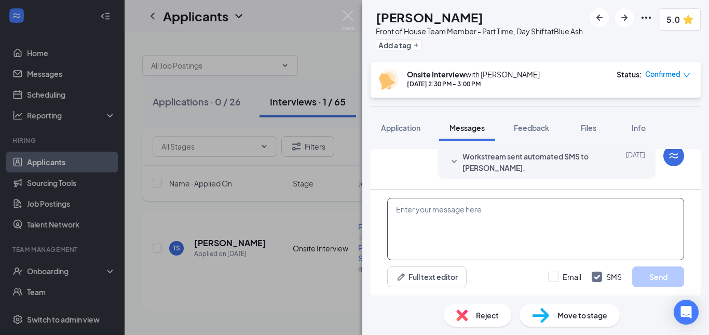
click at [494, 223] on textarea at bounding box center [535, 229] width 297 height 62
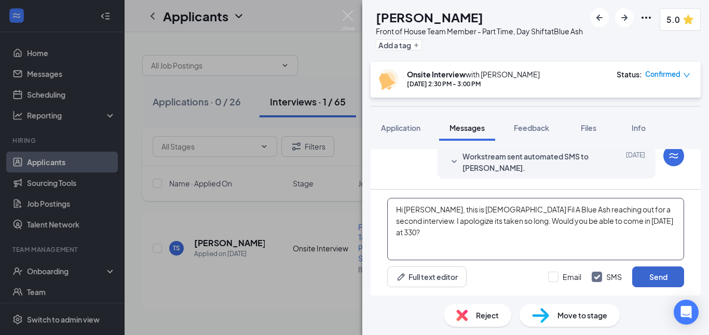
type textarea "Hi [PERSON_NAME], this is [DEMOGRAPHIC_DATA] Fil A Blue Ash reaching out for a …"
click at [653, 274] on button "Send" at bounding box center [659, 276] width 52 height 21
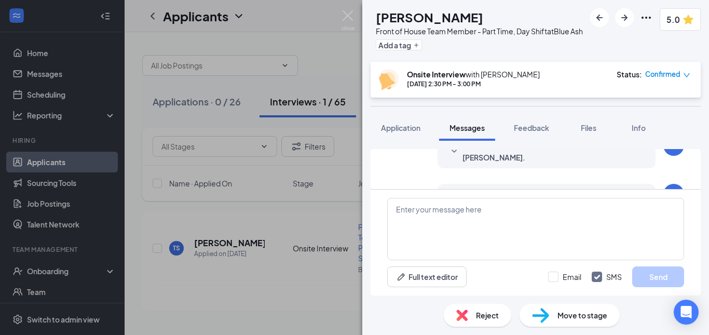
scroll to position [525, 0]
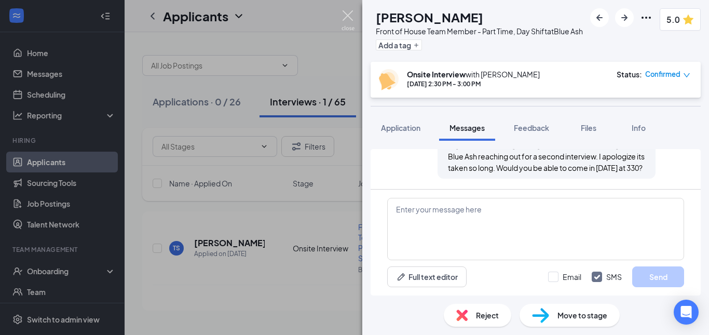
click at [351, 20] on img at bounding box center [348, 20] width 13 height 20
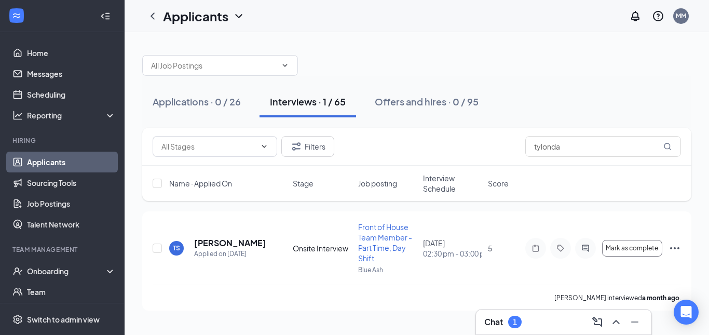
click at [524, 315] on div "Chat 1" at bounding box center [564, 322] width 159 height 17
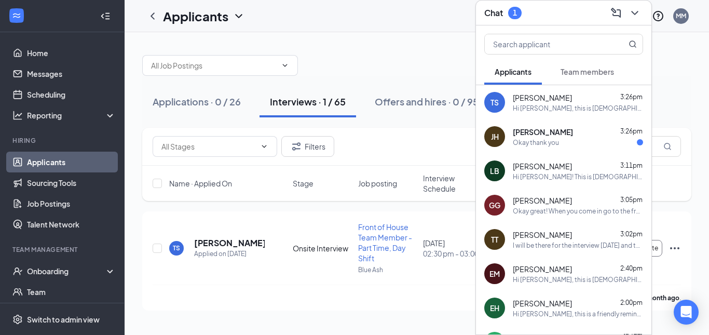
click at [574, 145] on div "Okay thank you" at bounding box center [578, 142] width 130 height 9
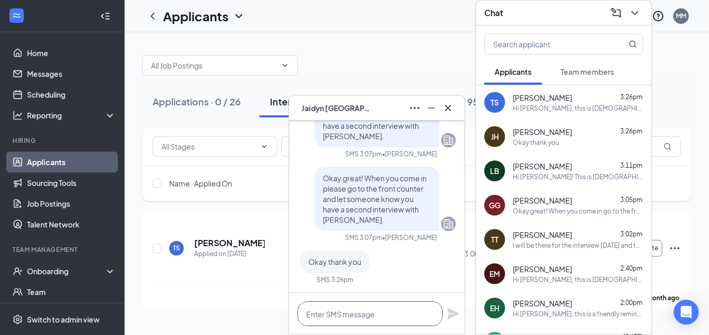
click at [354, 314] on textarea at bounding box center [370, 313] width 145 height 25
type textarea "My pleasure!"
click at [457, 316] on icon "Plane" at bounding box center [453, 313] width 12 height 12
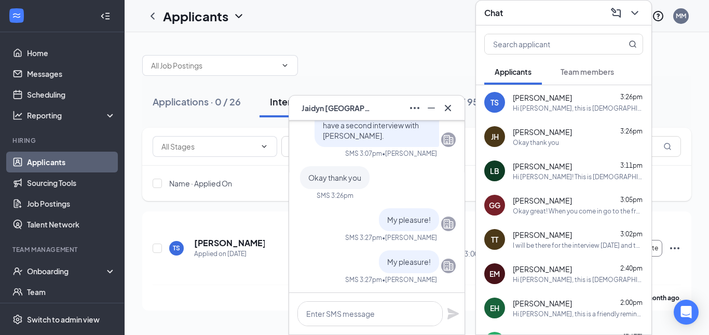
click at [453, 116] on div "[PERSON_NAME] [PERSON_NAME]" at bounding box center [377, 108] width 176 height 25
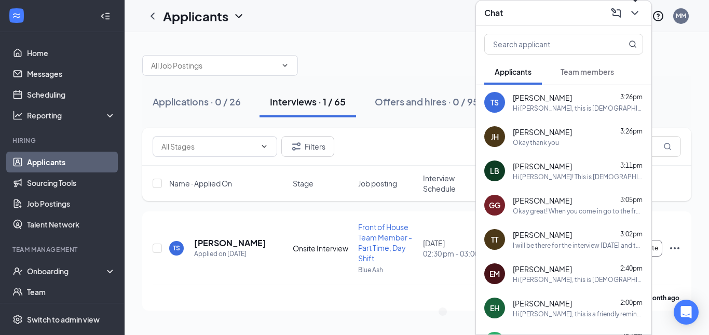
click at [633, 15] on icon "ChevronDown" at bounding box center [635, 13] width 12 height 12
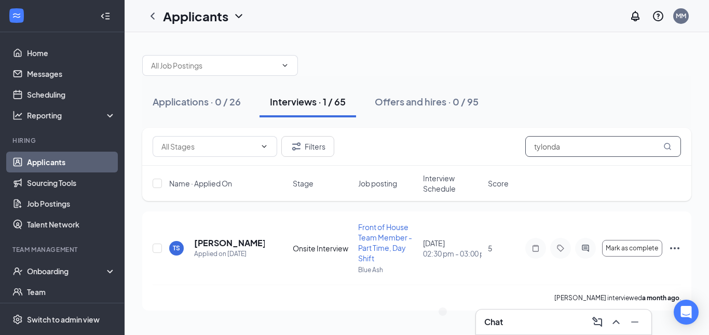
click at [591, 151] on input "tylonda" at bounding box center [604, 146] width 156 height 21
type input "t"
type input "[PERSON_NAME]"
click at [225, 238] on h5 "[PERSON_NAME]" at bounding box center [229, 242] width 71 height 11
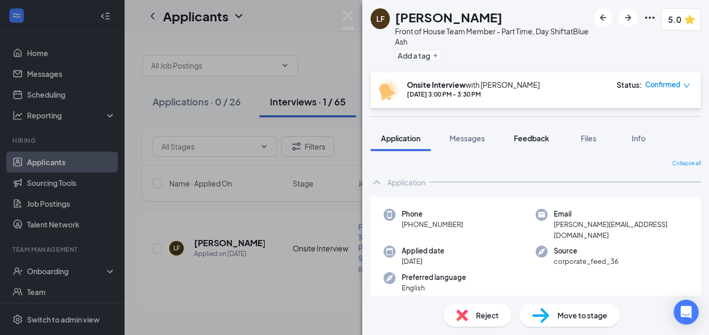
click at [522, 144] on button "Feedback" at bounding box center [532, 138] width 56 height 26
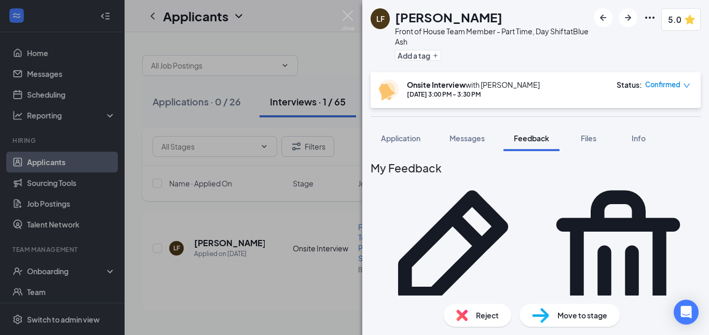
click at [536, 177] on icon "Pencil" at bounding box center [453, 259] width 165 height 165
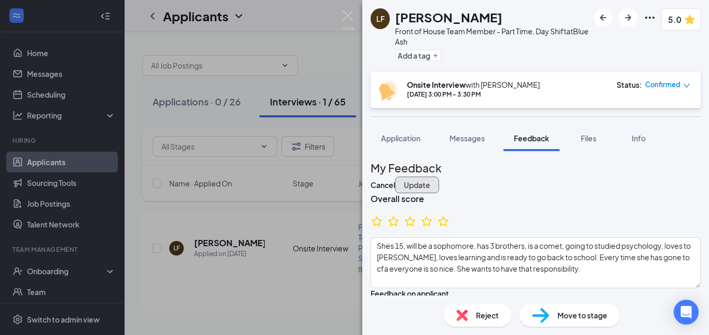
click at [439, 177] on button "Update" at bounding box center [417, 185] width 44 height 17
type textarea "Starting highschool was a really big adjustment and she is working on planning …"
type textarea "When she gives she likes to know what she is going to say, she likes to sit dow…"
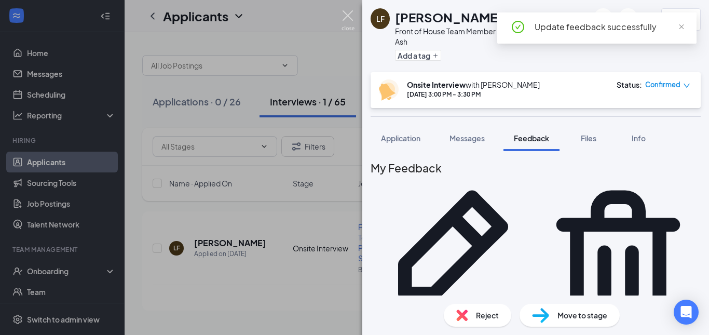
click at [351, 21] on img at bounding box center [348, 20] width 13 height 20
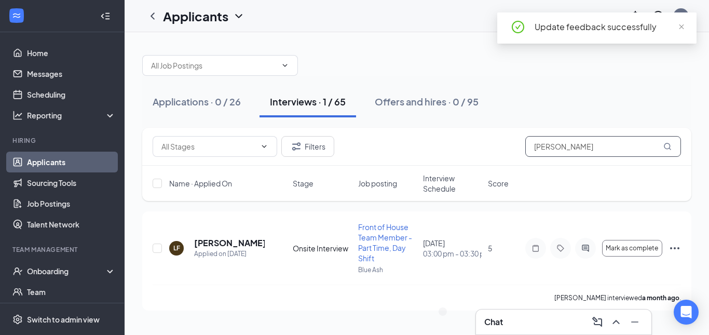
click at [566, 151] on input "[PERSON_NAME]" at bounding box center [604, 146] width 156 height 21
type input "l"
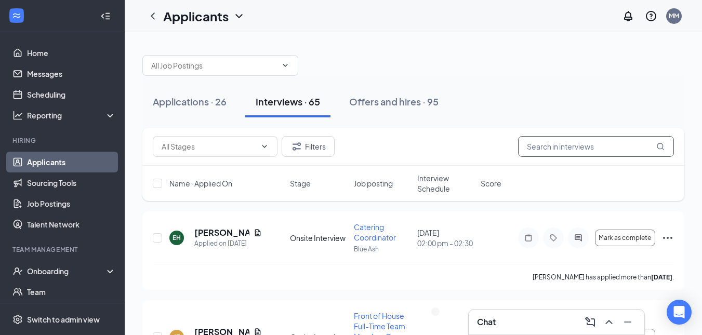
click at [566, 151] on input "text" at bounding box center [596, 146] width 156 height 21
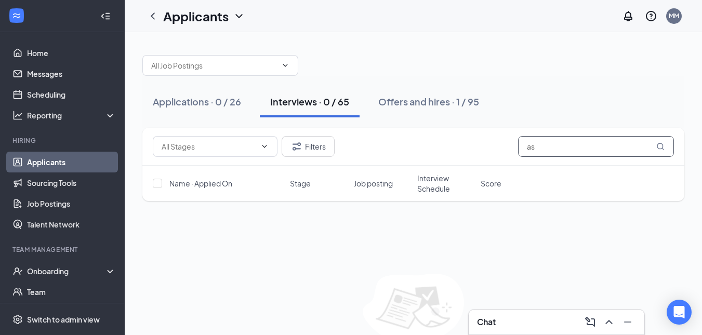
type input "a"
type input "k"
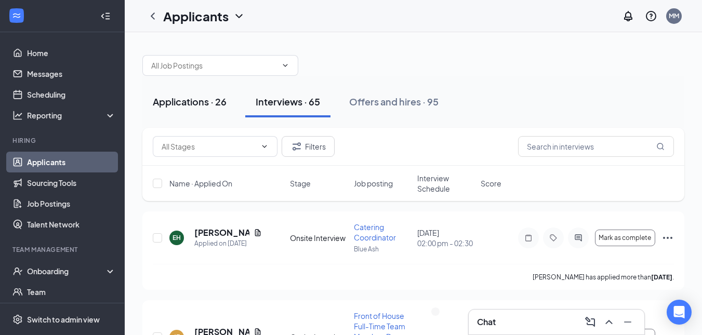
click at [197, 96] on div "Applications · 26" at bounding box center [190, 101] width 74 height 13
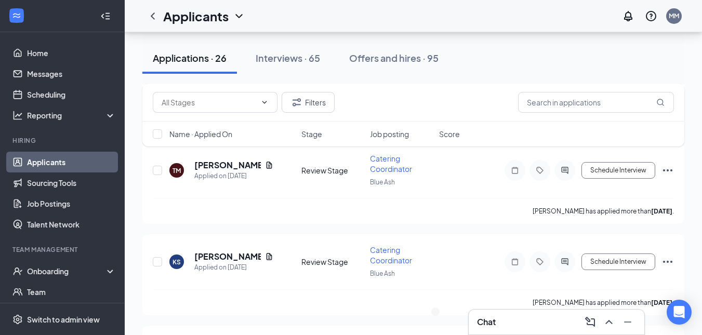
scroll to position [688, 0]
click at [95, 7] on div at bounding box center [105, 16] width 21 height 21
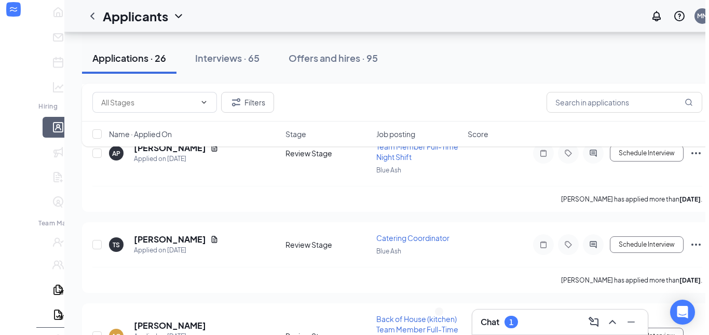
scroll to position [2030, 0]
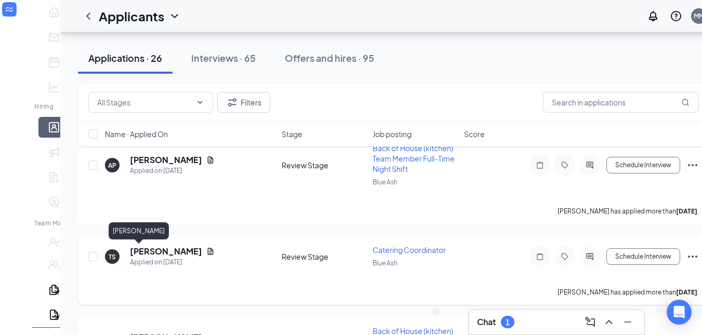
click at [147, 254] on h5 "[PERSON_NAME]" at bounding box center [166, 251] width 72 height 11
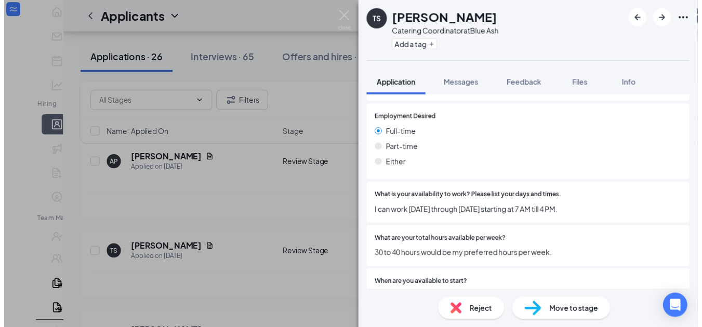
scroll to position [601, 0]
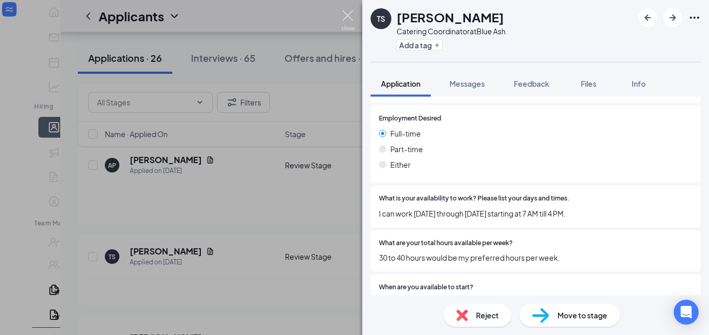
click at [347, 17] on img at bounding box center [348, 20] width 13 height 20
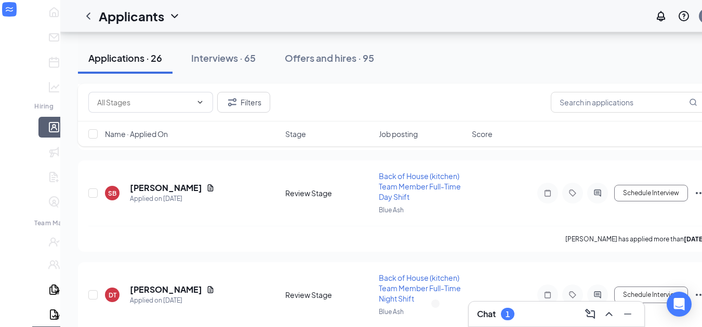
scroll to position [1797, 0]
click at [500, 315] on div "Chat 1" at bounding box center [495, 314] width 37 height 12
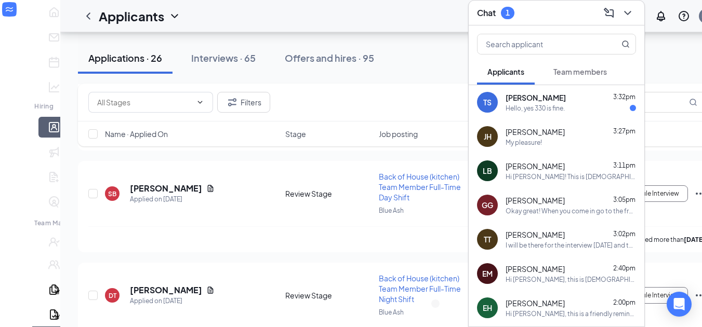
click at [584, 104] on div "Hello, yes 330 is fine." at bounding box center [570, 108] width 130 height 9
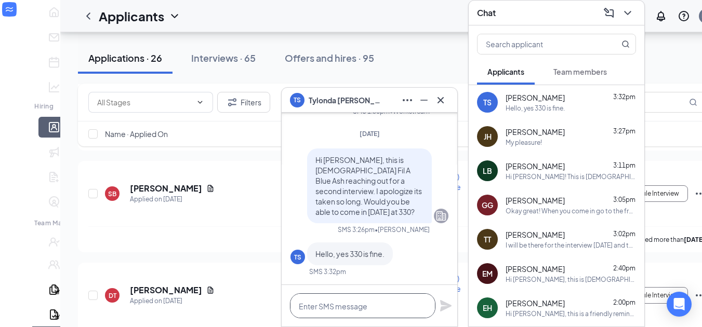
click at [360, 311] on textarea at bounding box center [362, 305] width 145 height 25
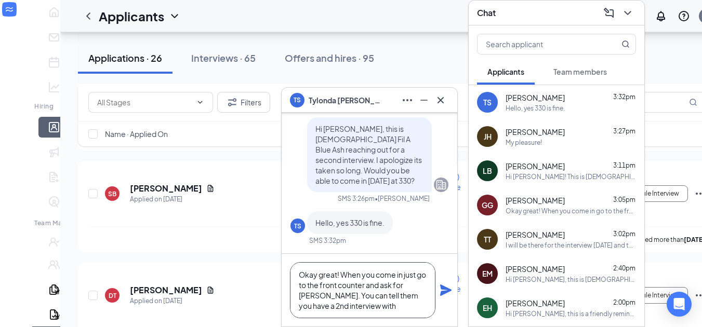
type textarea "Okay great! When you come in just go to the front counter and ask for [PERSON_N…"
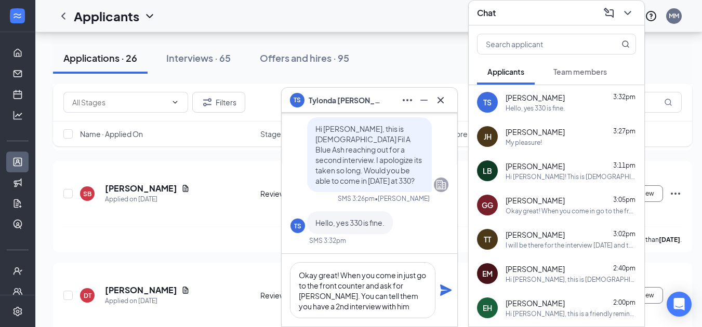
scroll to position [1, 0]
click at [419, 263] on textarea "Okay great! When you come in just go to the front counter and ask for [PERSON_N…" at bounding box center [362, 290] width 145 height 56
type textarea "Okay great! When you come in just go to the front counter and ask for [PERSON_N…"
click at [443, 288] on icon "Plane" at bounding box center [445, 290] width 11 height 11
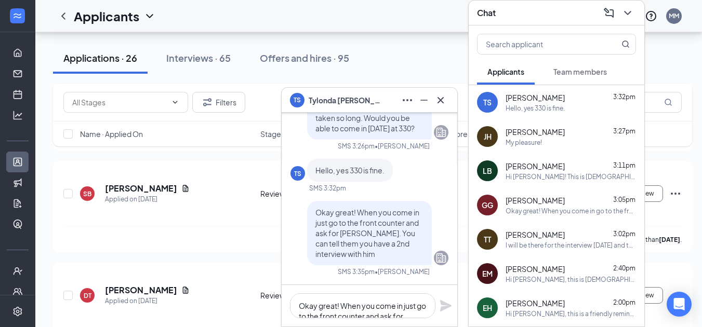
scroll to position [0, 0]
